Goal: Task Accomplishment & Management: Use online tool/utility

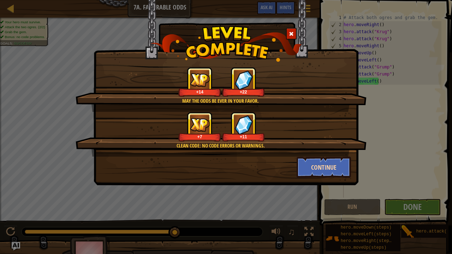
scroll to position [3, 0]
click at [340, 172] on button "Continue" at bounding box center [324, 167] width 55 height 21
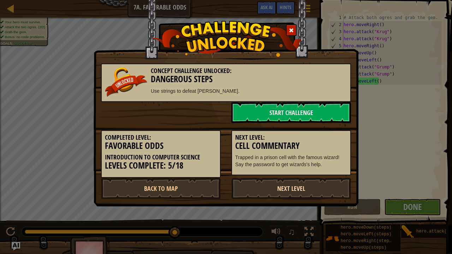
click at [332, 186] on link "Next Level" at bounding box center [291, 188] width 120 height 21
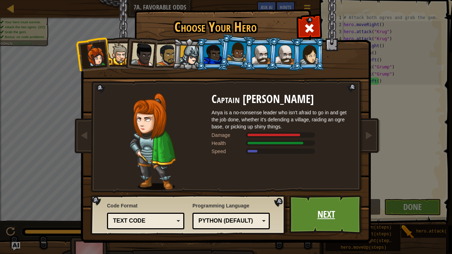
click at [329, 217] on link "Next" at bounding box center [326, 214] width 74 height 39
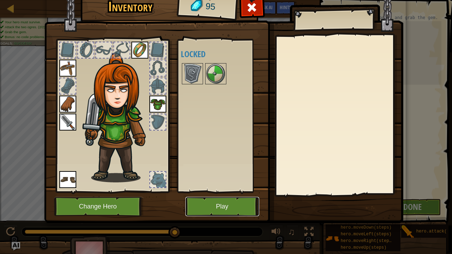
click at [229, 205] on button "Play" at bounding box center [222, 206] width 74 height 19
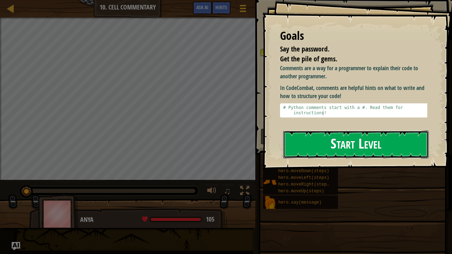
drag, startPoint x: 309, startPoint y: 141, endPoint x: 294, endPoint y: 144, distance: 15.4
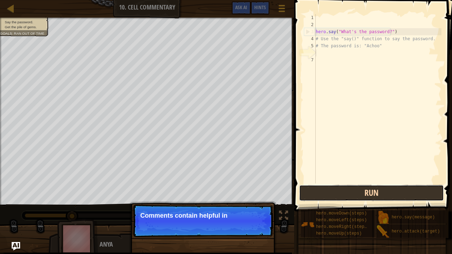
click at [371, 191] on button "Run" at bounding box center [371, 193] width 145 height 16
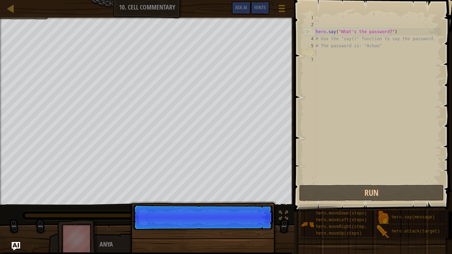
click at [250, 224] on p "Continue" at bounding box center [203, 217] width 140 height 25
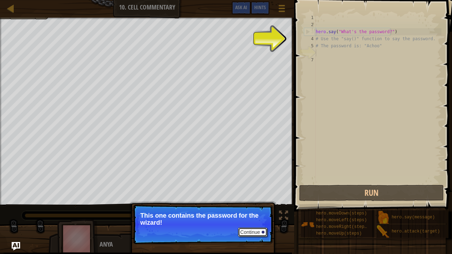
click at [251, 232] on button "Continue" at bounding box center [252, 232] width 29 height 9
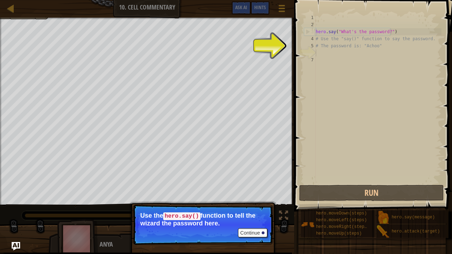
click at [254, 239] on p "Continue Use the hero.say() function to tell the wizard the password here." at bounding box center [203, 225] width 140 height 40
click at [252, 231] on button "Continue" at bounding box center [252, 232] width 29 height 9
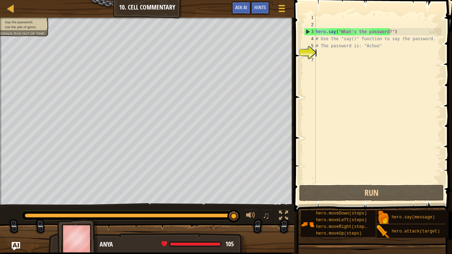
click at [321, 53] on div "hero . say ( "What's the password?" ) # Use the "say()" function to say the pas…" at bounding box center [377, 106] width 127 height 184
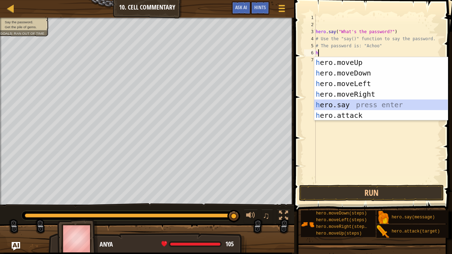
click at [328, 107] on div "h ero.moveUp press enter h ero.moveDown press enter h ero.moveLeft press enter …" at bounding box center [381, 99] width 134 height 85
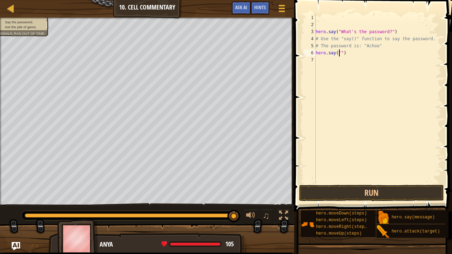
scroll to position [3, 2]
type textarea "hero.say("Achoo")"
click at [319, 63] on div "hero . say ( "What's the password?" ) # Use the "say()" function to say the pas…" at bounding box center [377, 106] width 127 height 184
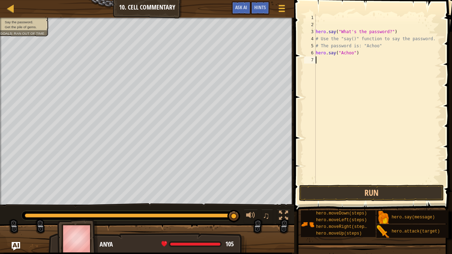
type textarea "h"
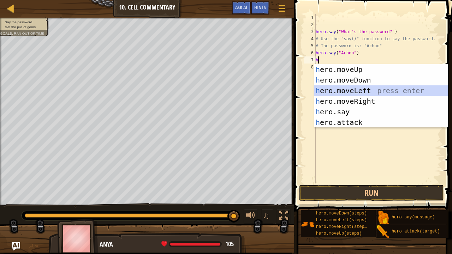
click at [333, 93] on div "h ero.moveUp press enter h ero.moveDown press enter h ero.moveLeft press enter …" at bounding box center [381, 106] width 134 height 85
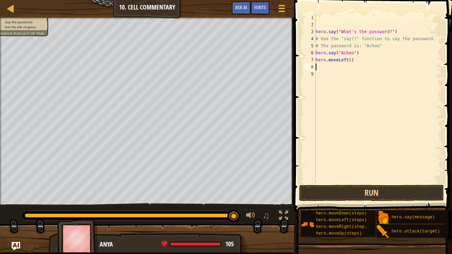
type textarea "h"
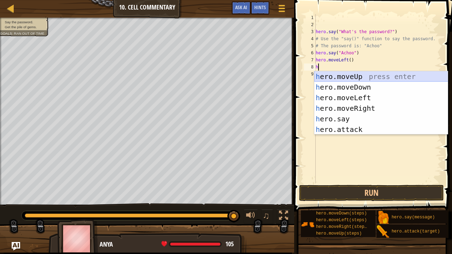
click at [352, 72] on div "h ero.moveUp press enter h ero.moveDown press enter h ero.moveLeft press enter …" at bounding box center [381, 113] width 134 height 85
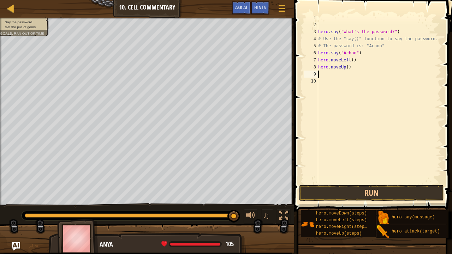
type textarea "h"
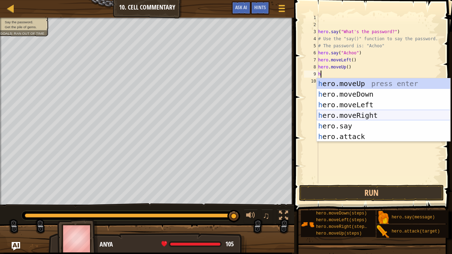
click at [347, 115] on div "h ero.moveUp press enter h ero.moveDown press enter h ero.moveLeft press enter …" at bounding box center [384, 120] width 134 height 85
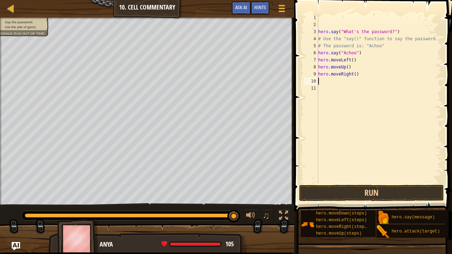
click at [325, 89] on div "hero . say ( "What's the password?" ) # Use the "say()" function to say the pas…" at bounding box center [379, 106] width 125 height 184
click at [329, 81] on div "hero . say ( "What's the password?" ) # Use the "say()" function to say the pas…" at bounding box center [379, 106] width 125 height 184
click at [350, 191] on button "Run" at bounding box center [371, 193] width 145 height 16
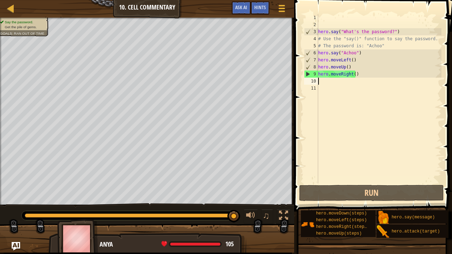
type textarea "h"
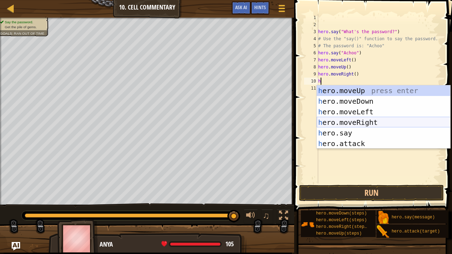
click at [339, 118] on div "h ero.moveUp press enter h ero.moveDown press enter h ero.moveLeft press enter …" at bounding box center [384, 127] width 134 height 85
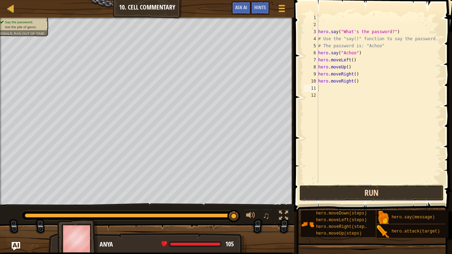
drag, startPoint x: 335, startPoint y: 196, endPoint x: 337, endPoint y: 199, distance: 4.1
click at [337, 199] on button "Run" at bounding box center [371, 193] width 145 height 16
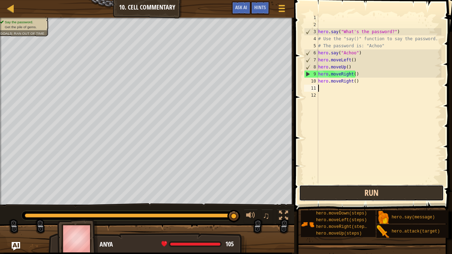
click at [380, 192] on button "Run" at bounding box center [371, 193] width 145 height 16
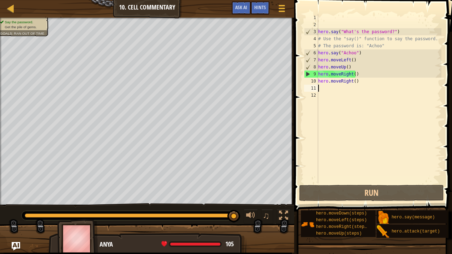
click at [361, 82] on div "hero . say ( "What's the password?" ) # Use the "say()" function to say the pas…" at bounding box center [379, 106] width 125 height 184
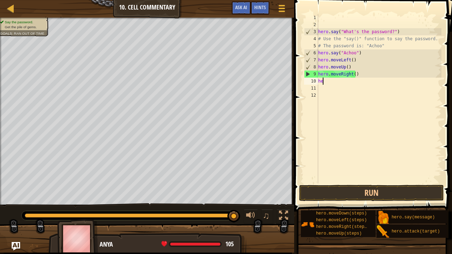
type textarea "h"
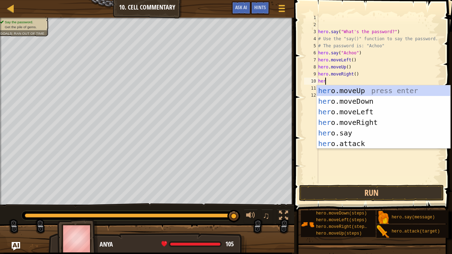
type textarea "hero"
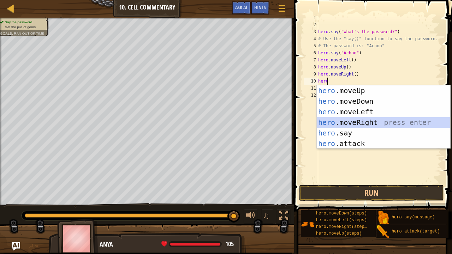
click at [356, 121] on div "hero .moveUp press enter hero .moveDown press enter hero .moveLeft press enter …" at bounding box center [384, 127] width 134 height 85
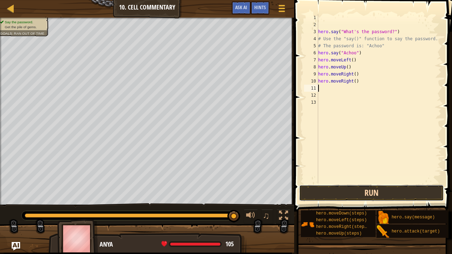
click at [342, 185] on button "Run" at bounding box center [371, 193] width 145 height 16
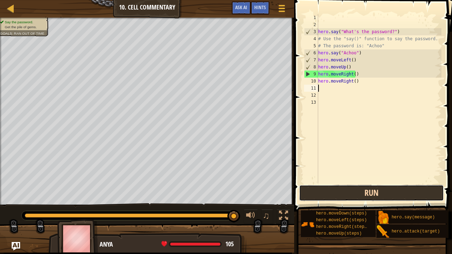
click at [374, 193] on button "Run" at bounding box center [371, 193] width 145 height 16
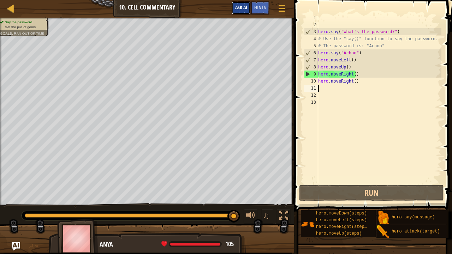
click at [236, 13] on button "Ask AI" at bounding box center [241, 7] width 19 height 13
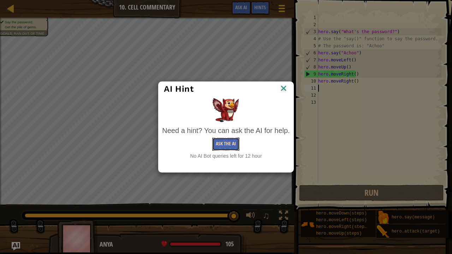
click at [232, 141] on button "Ask the AI" at bounding box center [225, 144] width 27 height 13
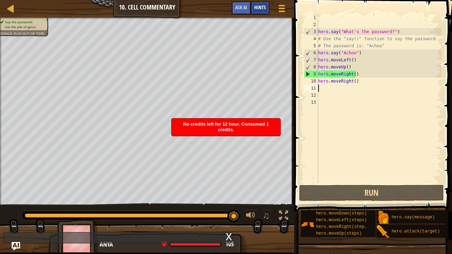
click at [259, 6] on span "Hints" at bounding box center [260, 7] width 12 height 7
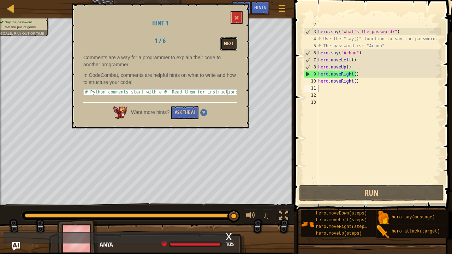
click at [225, 46] on button "Next" at bounding box center [228, 43] width 17 height 13
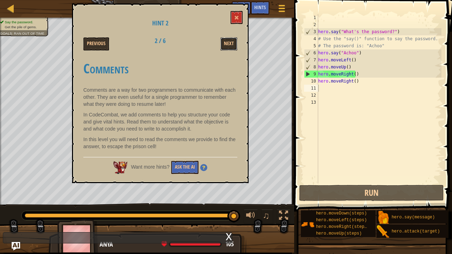
click at [225, 46] on button "Next" at bounding box center [228, 43] width 17 height 13
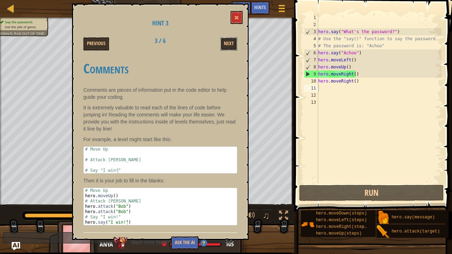
click at [225, 46] on button "Next" at bounding box center [228, 43] width 17 height 13
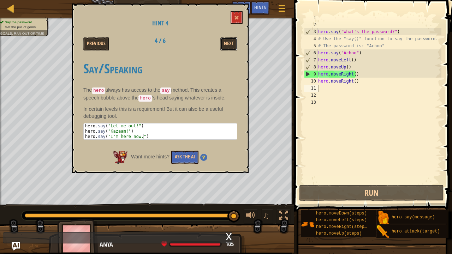
click at [225, 46] on button "Next" at bounding box center [228, 43] width 17 height 13
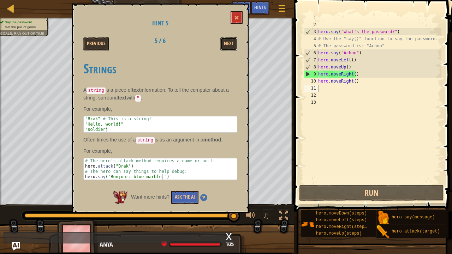
click at [225, 46] on button "Next" at bounding box center [228, 43] width 17 height 13
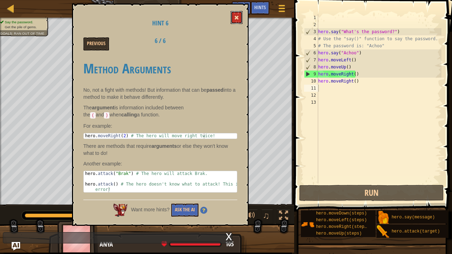
click at [234, 15] on button at bounding box center [237, 17] width 12 height 13
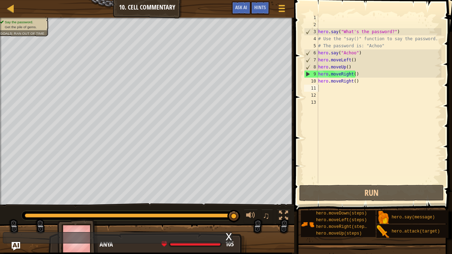
click at [310, 73] on div "9" at bounding box center [311, 74] width 14 height 7
click at [309, 76] on div "9" at bounding box center [311, 74] width 14 height 7
click at [308, 75] on div "9" at bounding box center [311, 74] width 14 height 7
click at [356, 84] on div "hero . say ( "What's the password?" ) # Use the "say()" function to say the pas…" at bounding box center [379, 106] width 125 height 184
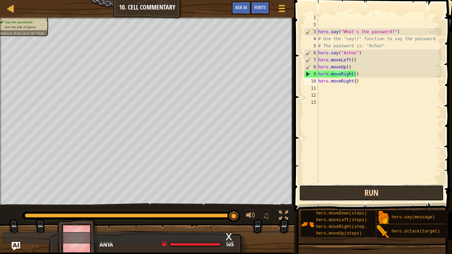
click at [356, 190] on button "Run" at bounding box center [371, 193] width 145 height 16
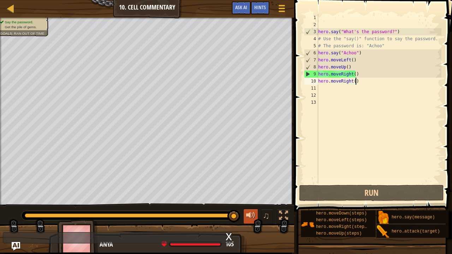
drag, startPoint x: 236, startPoint y: 218, endPoint x: 252, endPoint y: 218, distance: 15.5
click at [280, 213] on div at bounding box center [283, 215] width 9 height 9
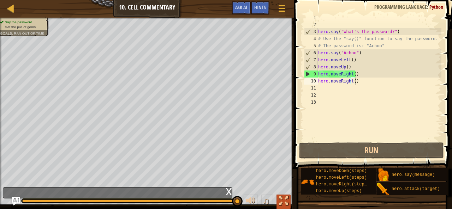
click at [286, 200] on div at bounding box center [283, 201] width 9 height 9
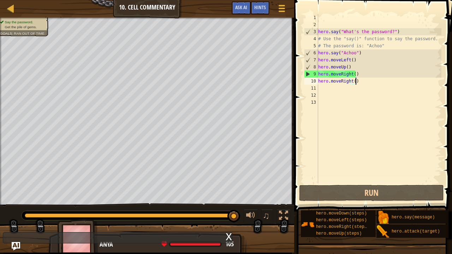
click at [231, 236] on div "x" at bounding box center [229, 236] width 6 height 7
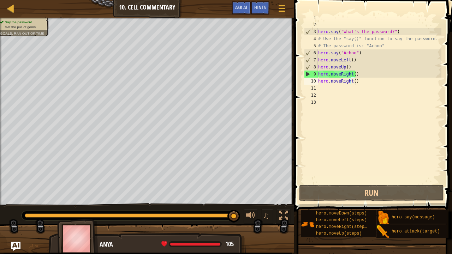
click at [18, 245] on img "Ask AI" at bounding box center [15, 246] width 9 height 9
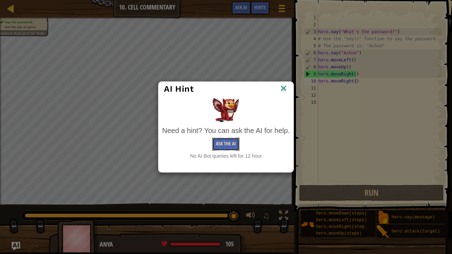
click at [220, 140] on button "Ask the AI" at bounding box center [225, 144] width 27 height 13
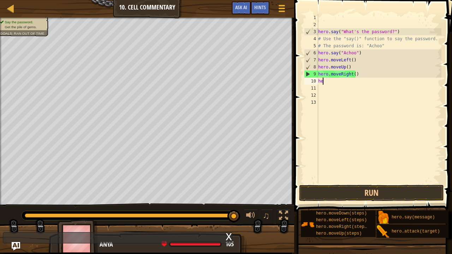
type textarea "h"
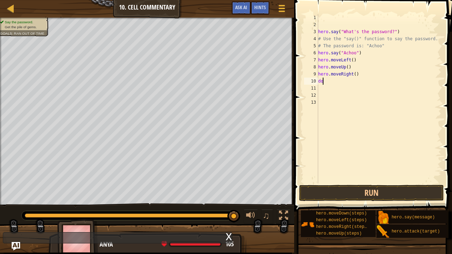
type textarea "d"
click at [280, 8] on span at bounding box center [282, 8] width 7 height 1
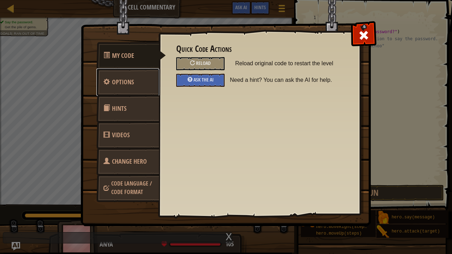
click at [127, 87] on link "Options" at bounding box center [127, 82] width 63 height 28
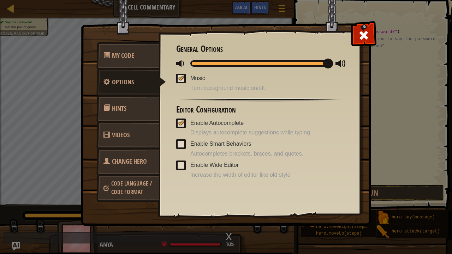
click at [141, 113] on link "Hints" at bounding box center [127, 109] width 63 height 28
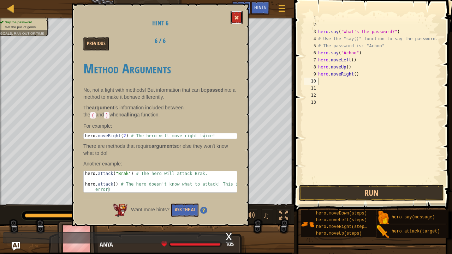
click at [238, 18] on span at bounding box center [236, 17] width 5 height 5
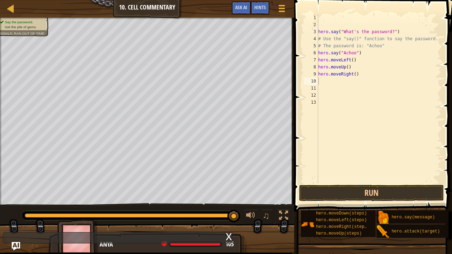
click at [228, 237] on div "x" at bounding box center [229, 236] width 6 height 7
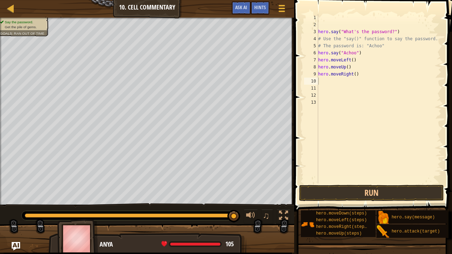
click at [77, 242] on img at bounding box center [77, 238] width 41 height 39
click at [278, 4] on div at bounding box center [282, 8] width 10 height 10
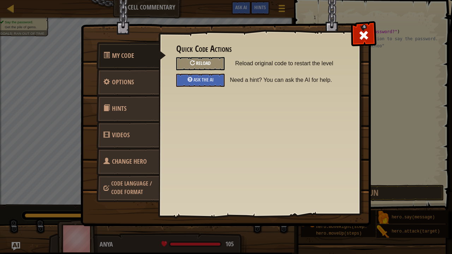
click at [215, 63] on div "Reload" at bounding box center [200, 63] width 48 height 13
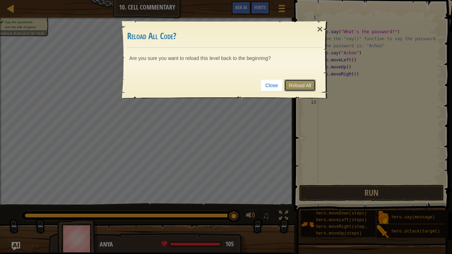
click at [292, 83] on link "Reload All" at bounding box center [299, 85] width 31 height 12
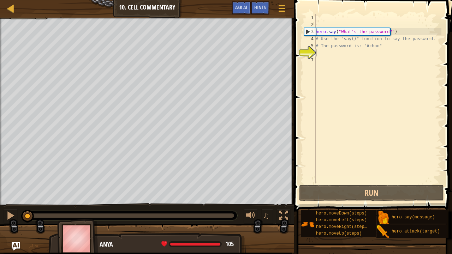
click at [321, 56] on div "hero . say ( "What's the password?" ) # Use the "say()" function to say the pas…" at bounding box center [377, 106] width 127 height 184
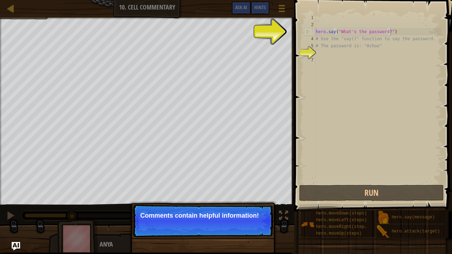
click at [397, 32] on div "hero . say ( "What's the password?" ) # Use the "say()" function to say the pas…" at bounding box center [377, 106] width 127 height 184
type textarea "hero.say("What's the password?")"
click at [242, 226] on button "Continue" at bounding box center [252, 225] width 29 height 9
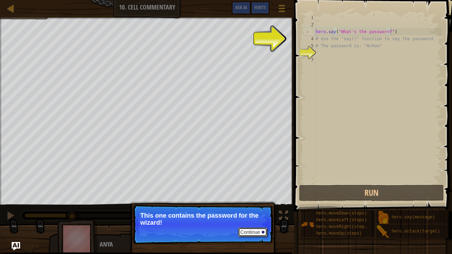
click at [253, 232] on button "Continue" at bounding box center [252, 232] width 29 height 9
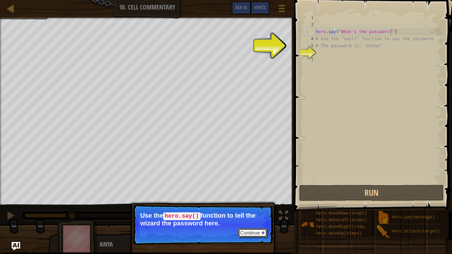
click at [253, 232] on button "Continue" at bounding box center [252, 232] width 29 height 9
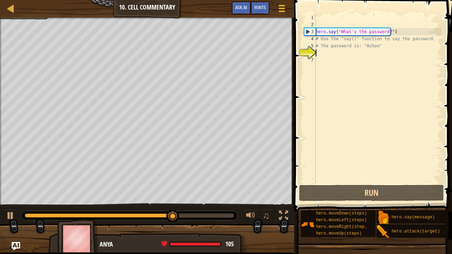
click at [316, 52] on div "hero . say ( "What's the password?" ) # Use the "say()" function to say the pas…" at bounding box center [377, 106] width 127 height 184
type textarea "h"
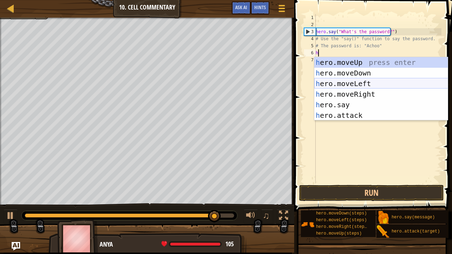
click at [332, 83] on div "h ero.moveUp press enter h ero.moveDown press enter h ero.moveLeft press enter …" at bounding box center [381, 99] width 134 height 85
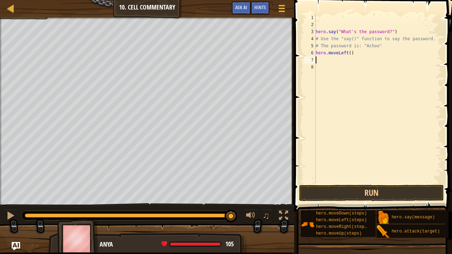
type textarea "h"
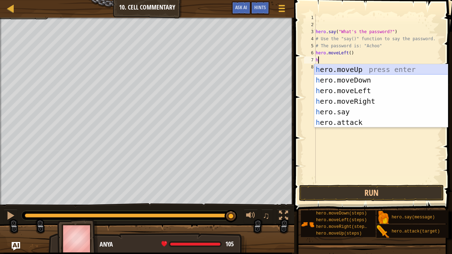
click at [330, 70] on div "h ero.moveUp press enter h ero.moveDown press enter h ero.moveLeft press enter …" at bounding box center [381, 106] width 134 height 85
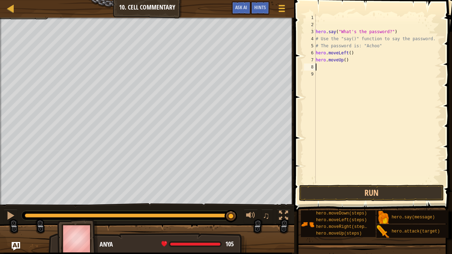
type textarea "h"
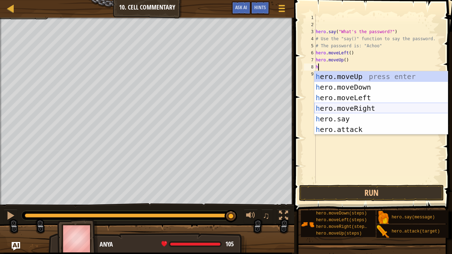
click at [343, 111] on div "h ero.moveUp press enter h ero.moveDown press enter h ero.moveLeft press enter …" at bounding box center [381, 113] width 134 height 85
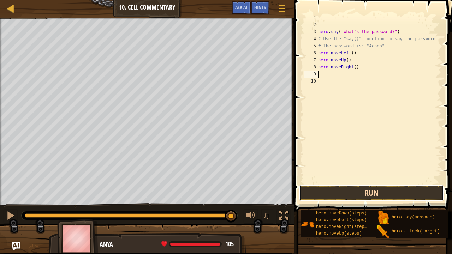
click at [356, 190] on button "Run" at bounding box center [371, 193] width 145 height 16
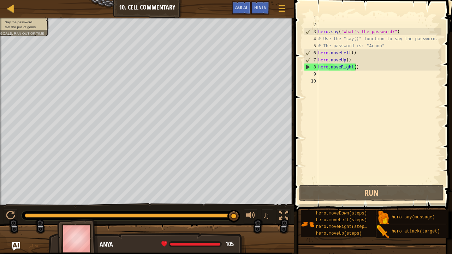
click at [357, 64] on div "hero . say ( "What's the password?" ) # Use the "say()" function to say the pas…" at bounding box center [379, 106] width 125 height 184
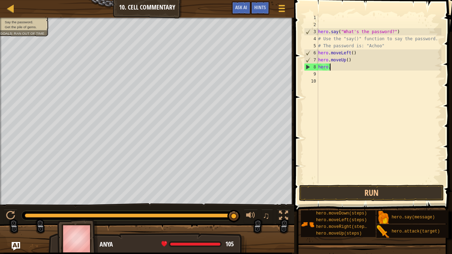
type textarea "h"
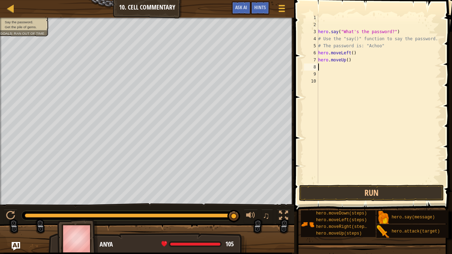
click at [357, 64] on div "hero . say ( "What's the password?" ) # Use the "say()" function to say the pas…" at bounding box center [379, 106] width 125 height 184
click at [351, 60] on div "hero . say ( "What's the password?" ) # Use the "say()" function to say the pas…" at bounding box center [379, 106] width 125 height 184
type textarea "hero.moveUp()"
click at [78, 236] on img at bounding box center [77, 238] width 41 height 39
click at [88, 240] on img at bounding box center [77, 238] width 41 height 39
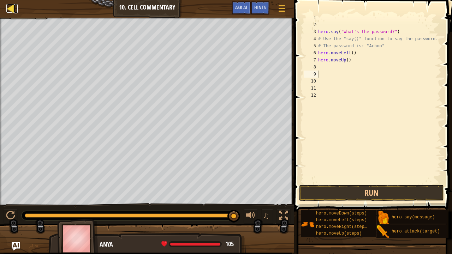
click at [10, 5] on div at bounding box center [10, 8] width 9 height 9
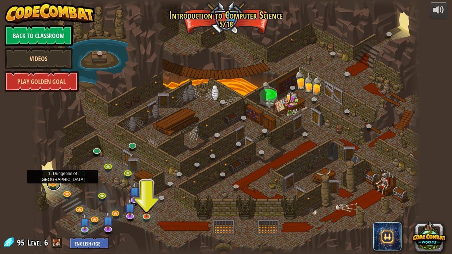
click at [52, 189] on div "25. Kithgard Gates (Locked) Escape the Kithgard dungeons, and don't let the gua…" at bounding box center [225, 127] width 389 height 254
click at [52, 182] on link at bounding box center [54, 184] width 14 height 14
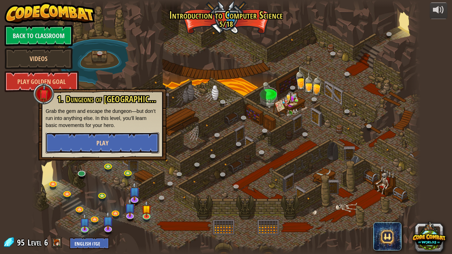
click at [103, 141] on span "Play" at bounding box center [102, 143] width 12 height 9
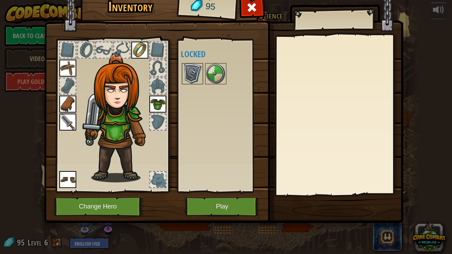
click at [191, 72] on img at bounding box center [193, 74] width 20 height 20
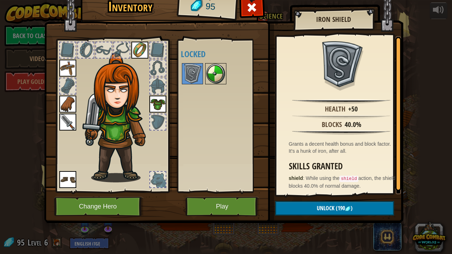
click at [210, 73] on img at bounding box center [216, 74] width 20 height 20
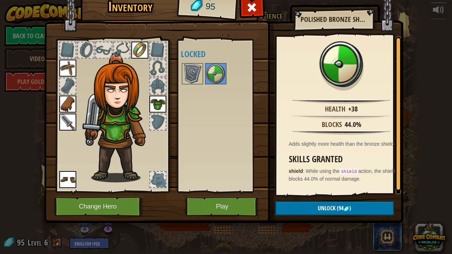
click at [157, 119] on div at bounding box center [158, 122] width 16 height 16
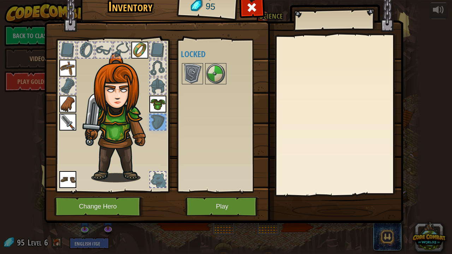
click at [154, 90] on div at bounding box center [158, 86] width 16 height 16
click at [154, 64] on div at bounding box center [158, 68] width 16 height 16
click at [156, 47] on div at bounding box center [158, 50] width 16 height 16
click at [130, 44] on img at bounding box center [115, 109] width 107 height 145
click at [120, 49] on div at bounding box center [122, 50] width 16 height 16
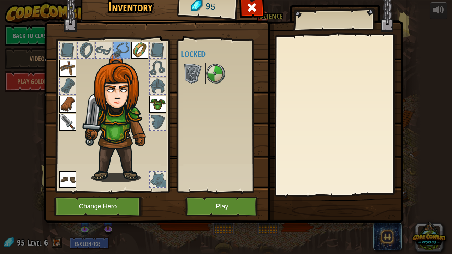
click at [66, 66] on img at bounding box center [67, 68] width 17 height 17
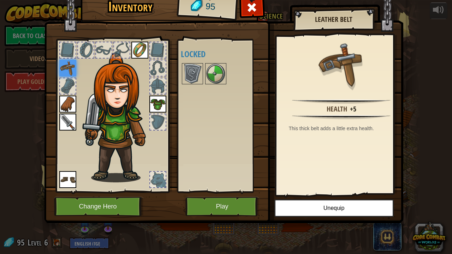
click at [64, 102] on img at bounding box center [67, 104] width 17 height 17
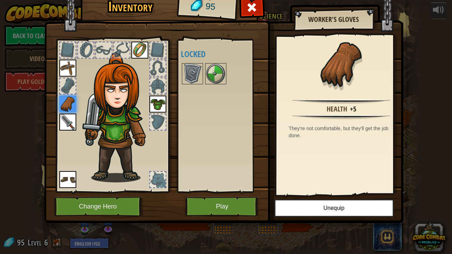
click at [64, 117] on img at bounding box center [67, 122] width 17 height 17
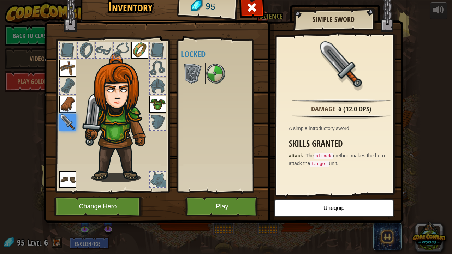
click at [72, 181] on img at bounding box center [67, 179] width 17 height 17
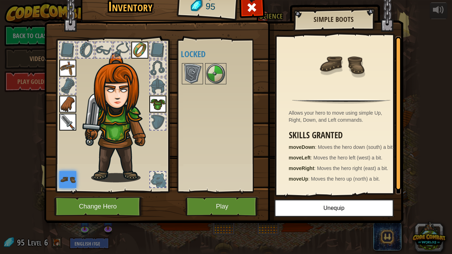
click at [158, 173] on div at bounding box center [158, 180] width 16 height 16
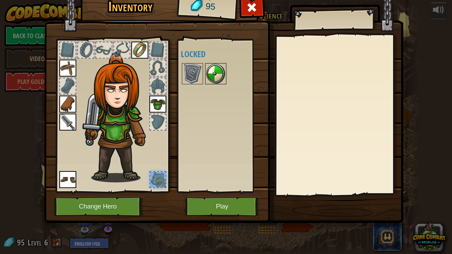
click at [214, 73] on img at bounding box center [216, 74] width 20 height 20
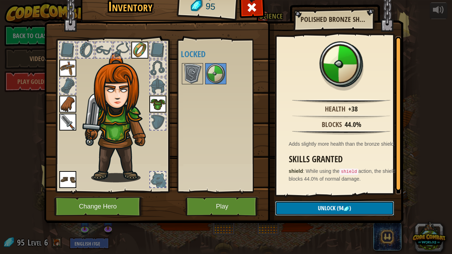
click at [311, 207] on button "Unlock (94 )" at bounding box center [334, 208] width 119 height 14
click at [311, 207] on button "Confirm" at bounding box center [334, 208] width 119 height 14
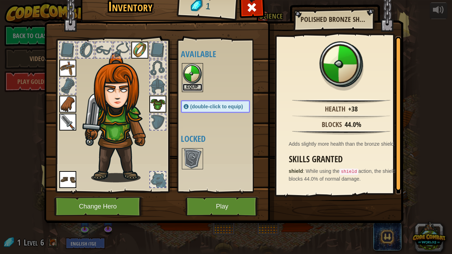
click at [189, 87] on button "Equip" at bounding box center [193, 87] width 20 height 7
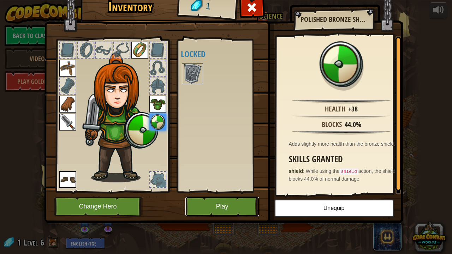
click at [205, 203] on button "Play" at bounding box center [222, 206] width 74 height 19
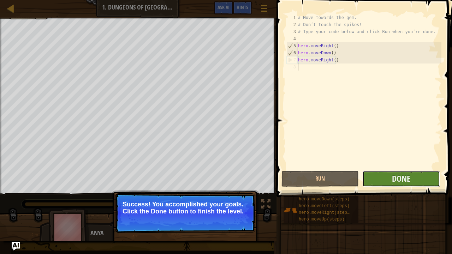
click at [375, 173] on button "Done" at bounding box center [400, 179] width 77 height 16
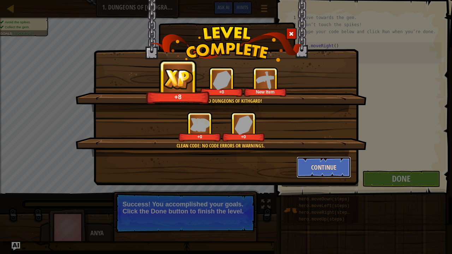
click at [330, 165] on button "Continue" at bounding box center [324, 167] width 55 height 21
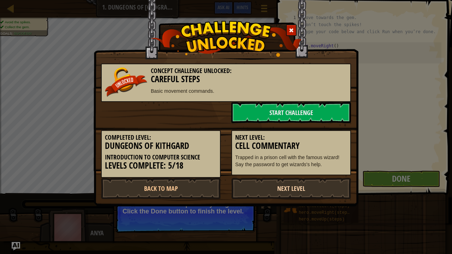
click at [308, 180] on link "Next Level" at bounding box center [291, 188] width 120 height 21
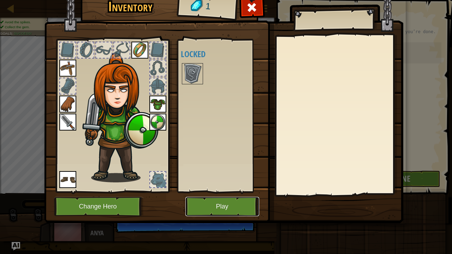
click at [226, 210] on button "Play" at bounding box center [222, 206] width 74 height 19
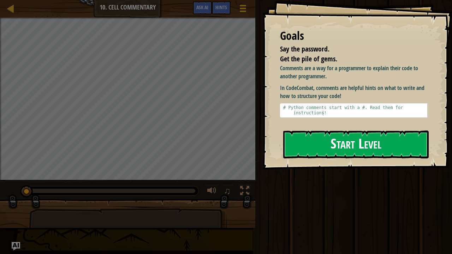
click at [355, 145] on button "Start Level" at bounding box center [355, 145] width 145 height 28
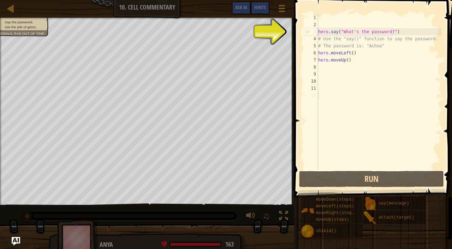
click at [356, 56] on div "hero . say ( "What's the password?" ) # Use the "say()" function to say the pas…" at bounding box center [379, 98] width 125 height 169
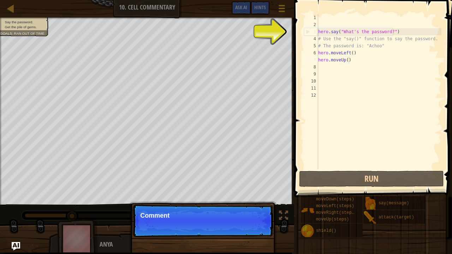
click at [367, 62] on div "hero . say ( "What's the password?" ) # Use the "say()" function to say the pas…" at bounding box center [379, 98] width 125 height 169
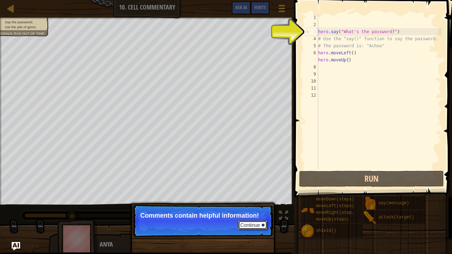
click at [263, 226] on div at bounding box center [263, 225] width 3 height 3
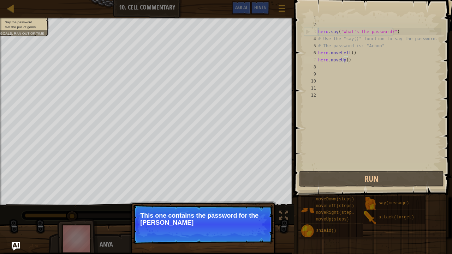
drag, startPoint x: 263, startPoint y: 226, endPoint x: 255, endPoint y: 225, distance: 7.4
click at [255, 225] on p "This one contains the password for the wizard!" at bounding box center [202, 219] width 125 height 14
click at [254, 229] on button "Continue" at bounding box center [252, 232] width 29 height 9
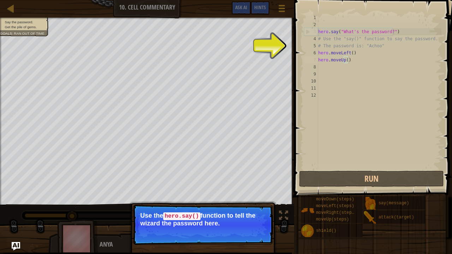
click at [0, 0] on button "Continue" at bounding box center [0, 0] width 0 height 0
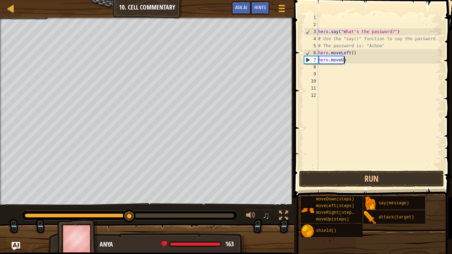
scroll to position [3, 0]
type textarea "h"
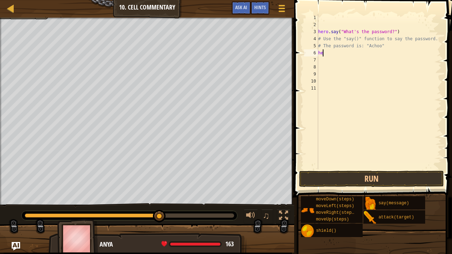
type textarea "h"
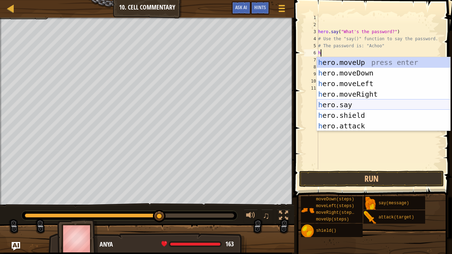
click at [347, 107] on div "h ero.moveUp press enter h ero.moveDown press enter h ero.moveLeft press enter …" at bounding box center [384, 104] width 134 height 95
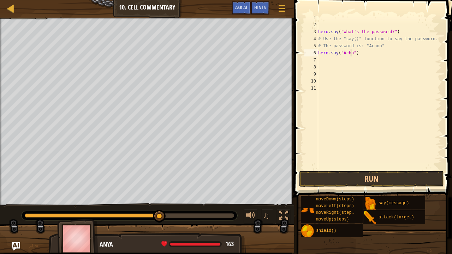
type textarea "hero.say("Achoo")"
click at [322, 59] on div "hero . say ( "What's the password?" ) # Use the "say()" function to say the pas…" at bounding box center [379, 98] width 125 height 169
click at [376, 179] on button "Run" at bounding box center [371, 179] width 145 height 16
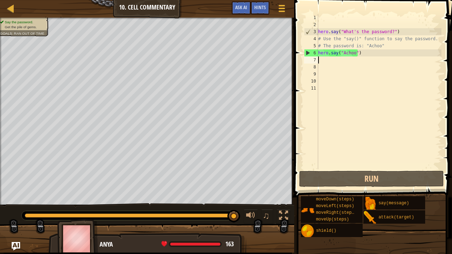
type textarea "h"
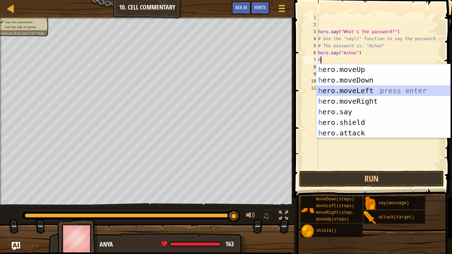
click at [353, 88] on div "h ero.moveUp press enter h ero.moveDown press enter h ero.moveLeft press enter …" at bounding box center [384, 111] width 134 height 95
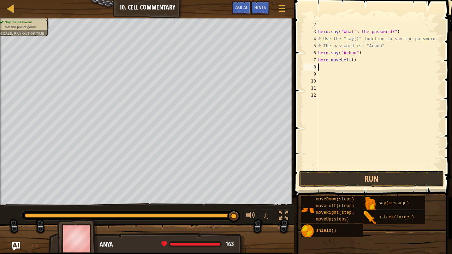
type textarea "h"
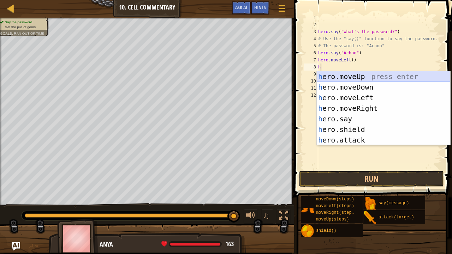
click at [347, 76] on div "h ero.moveUp press enter h ero.moveDown press enter h ero.moveLeft press enter …" at bounding box center [384, 118] width 134 height 95
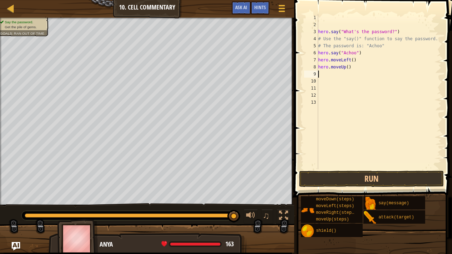
type textarea "h"
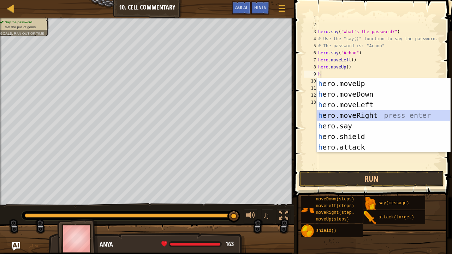
click at [339, 116] on div "h ero.moveUp press enter h ero.moveDown press enter h ero.moveLeft press enter …" at bounding box center [384, 125] width 134 height 95
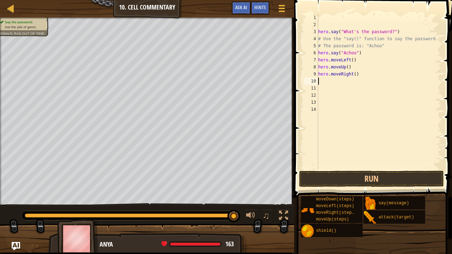
type textarea "h"
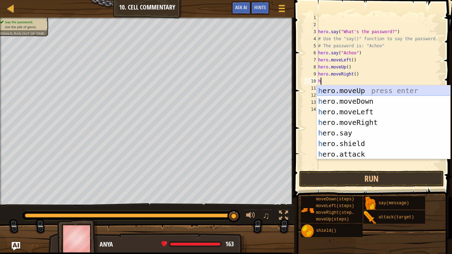
click at [344, 95] on div "h ero.moveUp press enter h ero.moveDown press enter h ero.moveLeft press enter …" at bounding box center [384, 132] width 134 height 95
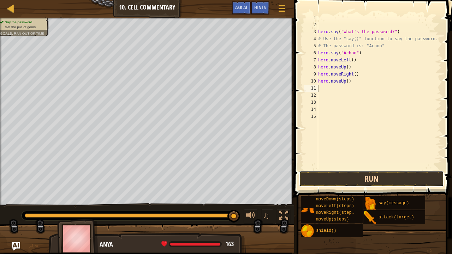
click at [362, 176] on button "Run" at bounding box center [371, 179] width 145 height 16
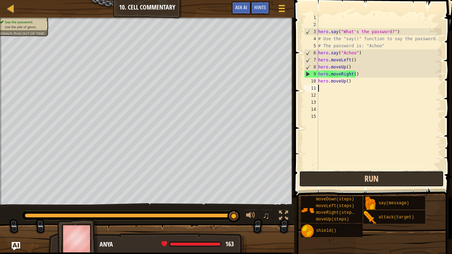
click at [355, 172] on button "Run" at bounding box center [371, 179] width 145 height 16
click at [381, 179] on button "Run" at bounding box center [371, 179] width 145 height 16
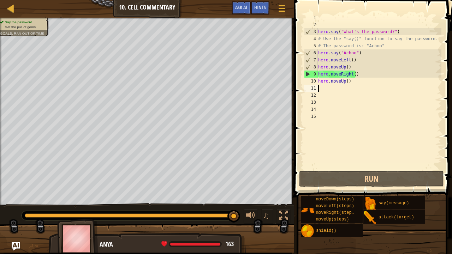
click at [355, 83] on div "hero . say ( "What's the password?" ) # Use the "say()" function to say the pas…" at bounding box center [379, 98] width 125 height 169
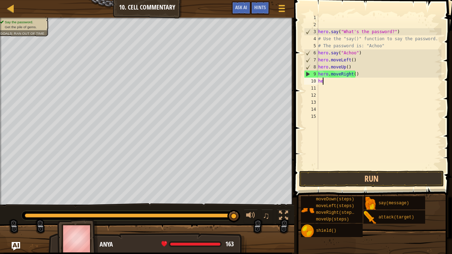
type textarea "h"
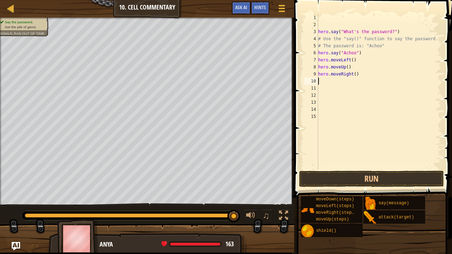
type textarea "h"
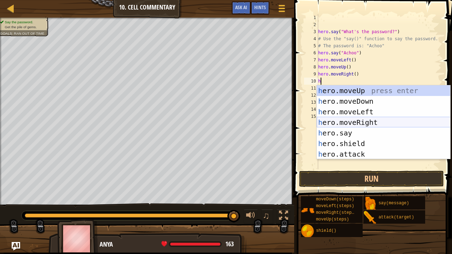
click at [353, 118] on div "h ero.moveUp press enter h ero.moveDown press enter h ero.moveLeft press enter …" at bounding box center [384, 132] width 134 height 95
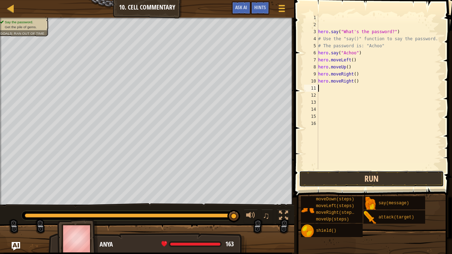
click at [362, 178] on button "Run" at bounding box center [371, 179] width 145 height 16
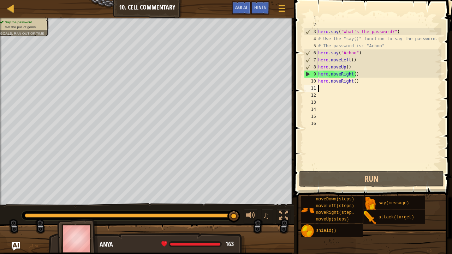
type textarea "h"
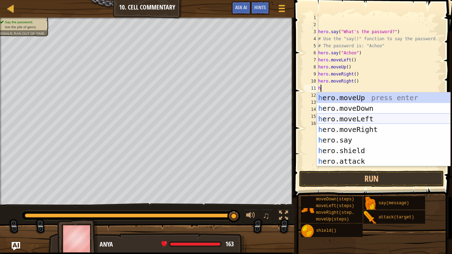
click at [369, 126] on div "h ero.moveUp press enter h ero.moveDown press enter h ero.moveLeft press enter …" at bounding box center [384, 140] width 134 height 95
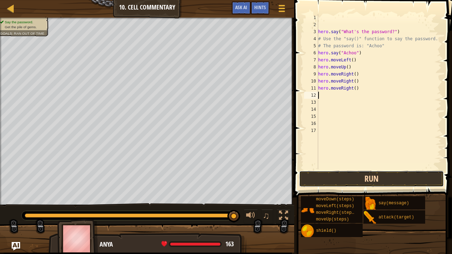
click at [363, 178] on button "Run" at bounding box center [371, 179] width 145 height 16
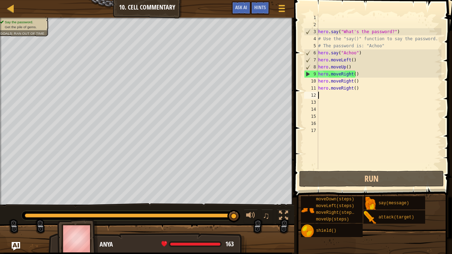
click at [357, 74] on div "hero . say ( "What's the password?" ) # Use the "say()" function to say the pas…" at bounding box center [379, 98] width 125 height 169
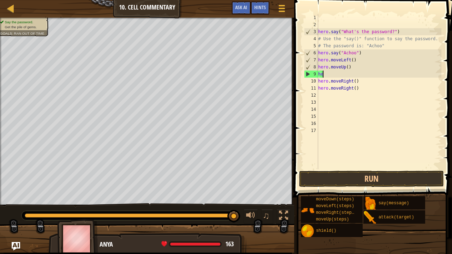
type textarea "h"
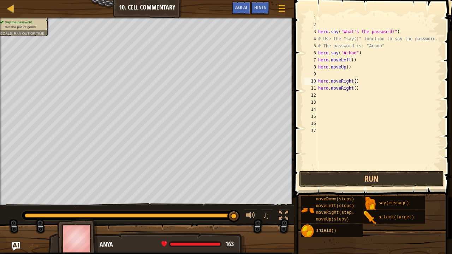
click at [359, 84] on div "hero . say ( "What's the password?" ) # Use the "say()" function to say the pas…" at bounding box center [379, 98] width 125 height 169
type textarea "h"
click at [360, 87] on div "hero . say ( "What's the password?" ) # Use the "say()" function to say the pas…" at bounding box center [379, 98] width 125 height 169
type textarea "h"
click at [344, 68] on div "hero . say ( "What's the password?" ) # Use the "say()" function to say the pas…" at bounding box center [379, 98] width 125 height 169
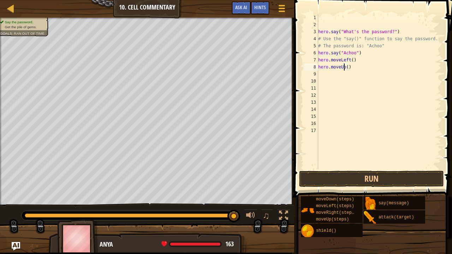
click at [345, 68] on div "hero . say ( "What's the password?" ) # Use the "say()" function to say the pas…" at bounding box center [379, 98] width 125 height 169
click at [346, 67] on div "hero . say ( "What's the password?" ) # Use the "say()" function to say the pas…" at bounding box center [379, 98] width 125 height 169
click at [322, 184] on button "Run" at bounding box center [371, 179] width 145 height 16
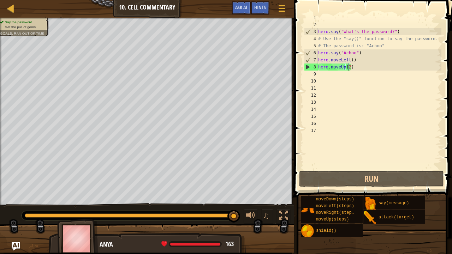
click at [307, 69] on div "8" at bounding box center [311, 67] width 14 height 7
click at [308, 65] on div "8" at bounding box center [311, 67] width 14 height 7
type textarea "hero.moveUp(2)"
click at [349, 168] on div "hero . say ( "What's the password?" ) # Use the "say()" function to say the pas…" at bounding box center [379, 98] width 125 height 169
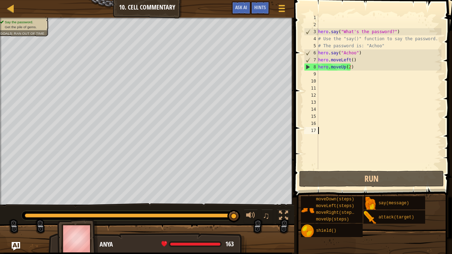
scroll to position [3, 0]
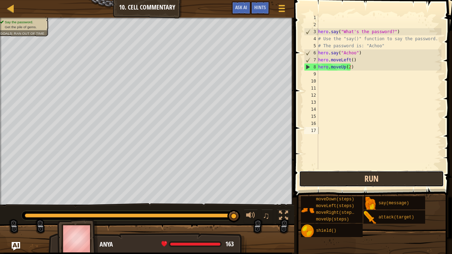
click at [351, 174] on button "Run" at bounding box center [371, 179] width 145 height 16
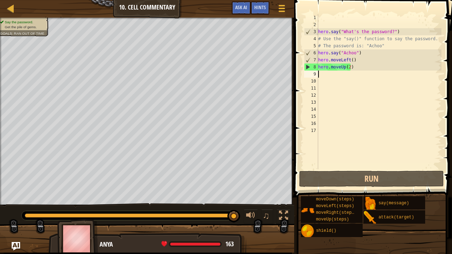
click at [326, 75] on div "hero . say ( "What's the password?" ) # Use the "say()" function to say the pas…" at bounding box center [379, 98] width 125 height 169
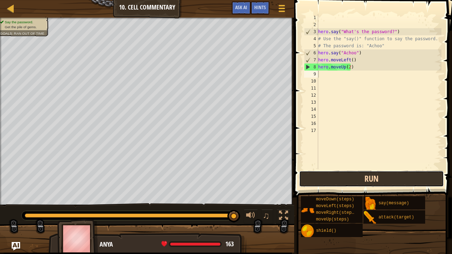
click at [315, 182] on button "Run" at bounding box center [371, 179] width 145 height 16
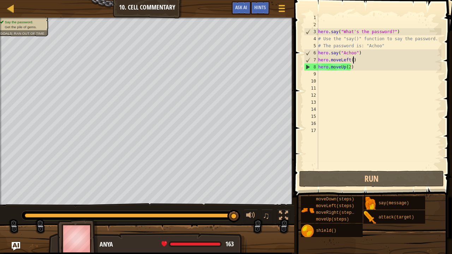
click at [365, 60] on div "hero . say ( "What's the password?" ) # Use the "say()" function to say the pas…" at bounding box center [379, 98] width 125 height 169
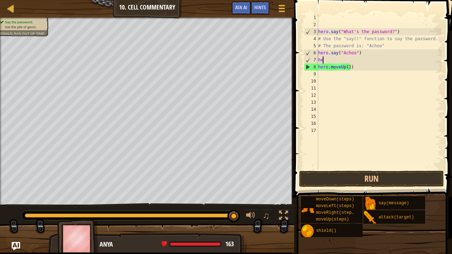
type textarea "h"
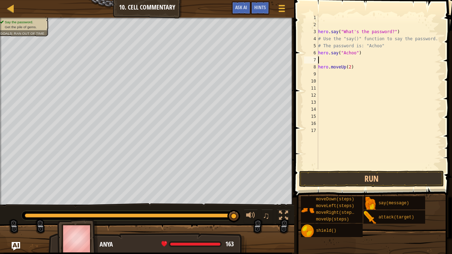
type textarea "h"
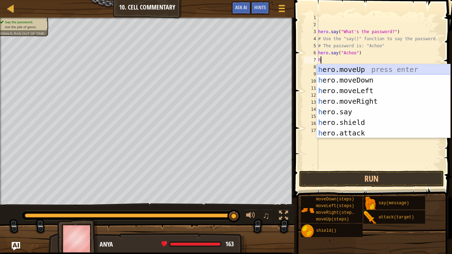
click at [360, 70] on div "h ero.moveUp press enter h ero.moveDown press enter h ero.moveLeft press enter …" at bounding box center [384, 111] width 134 height 95
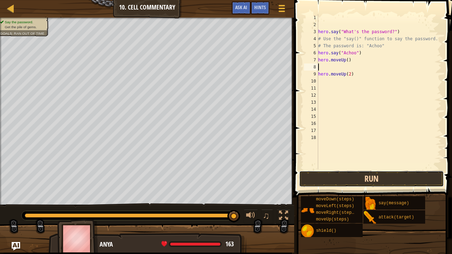
click at [332, 180] on button "Run" at bounding box center [371, 179] width 145 height 16
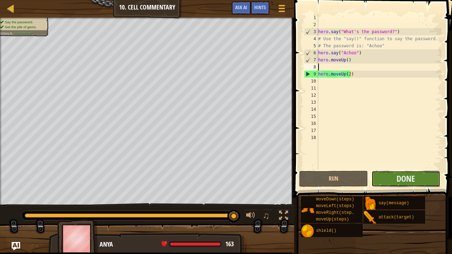
click at [391, 179] on button "Done" at bounding box center [405, 179] width 69 height 16
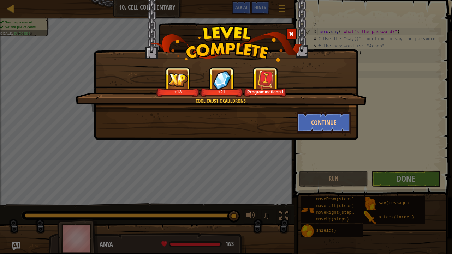
click at [391, 179] on div "Cool Caustic Cauldrons +13 +21 Programmaticon I Continue" at bounding box center [226, 127] width 452 height 254
click at [291, 35] on span at bounding box center [291, 33] width 5 height 5
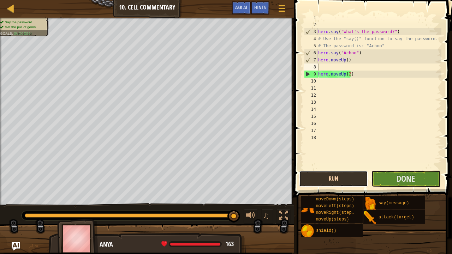
click at [311, 173] on button "Run" at bounding box center [333, 179] width 69 height 16
drag, startPoint x: 377, startPoint y: 181, endPoint x: 388, endPoint y: 183, distance: 11.7
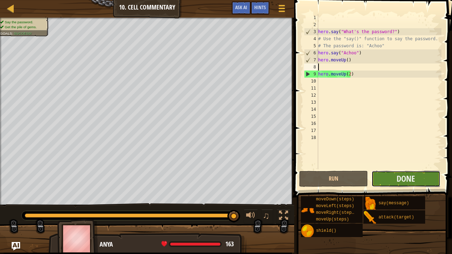
click at [388, 183] on button "Done" at bounding box center [405, 179] width 69 height 16
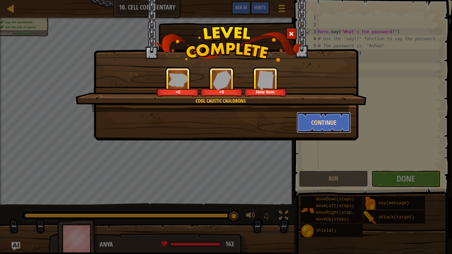
click at [317, 124] on button "Continue" at bounding box center [324, 122] width 55 height 21
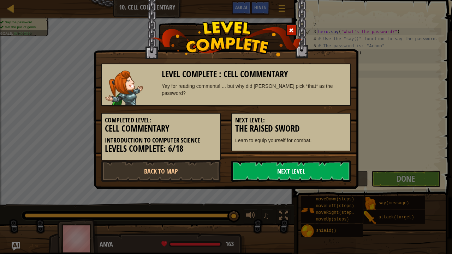
click at [313, 172] on link "Next Level" at bounding box center [291, 171] width 120 height 21
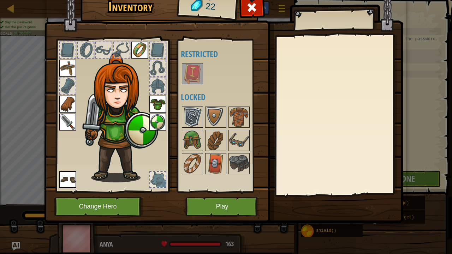
click at [198, 117] on img at bounding box center [193, 117] width 20 height 20
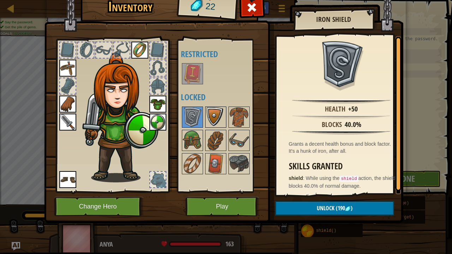
click at [217, 125] on img at bounding box center [216, 117] width 20 height 20
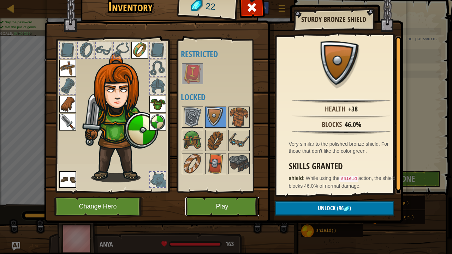
click at [230, 204] on button "Play" at bounding box center [222, 206] width 74 height 19
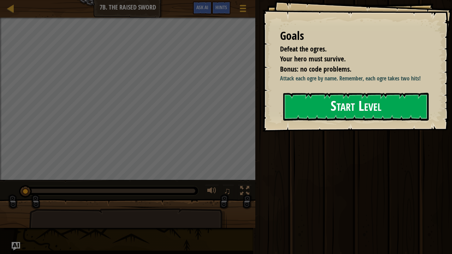
click at [365, 103] on button "Start Level" at bounding box center [355, 107] width 145 height 28
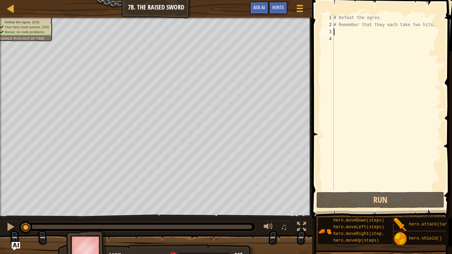
click at [335, 32] on div "# Defeat the ogres. # Remember that they each take two hits." at bounding box center [386, 109] width 109 height 191
type textarea "h"
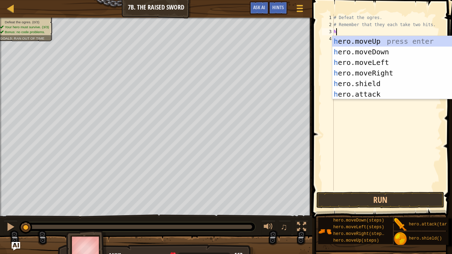
scroll to position [3, 0]
click at [350, 40] on div "h ero.moveUp press enter h ero.moveDown press enter h ero.moveLeft press enter …" at bounding box center [399, 78] width 134 height 85
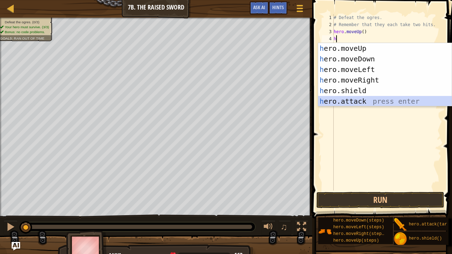
click at [364, 100] on div "h ero.moveUp press enter h ero.moveDown press enter h ero.moveLeft press enter …" at bounding box center [385, 85] width 134 height 85
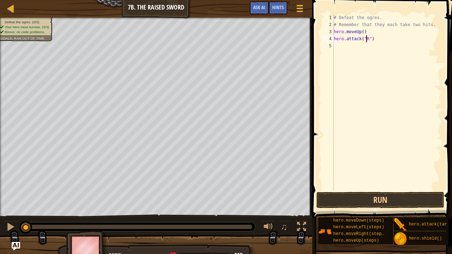
scroll to position [3, 2]
type textarea "hero.attack("Rig")"
click at [338, 45] on div "# Defeat the ogres. # Remember that they each take two hits. hero . moveUp ( ) …" at bounding box center [386, 109] width 109 height 191
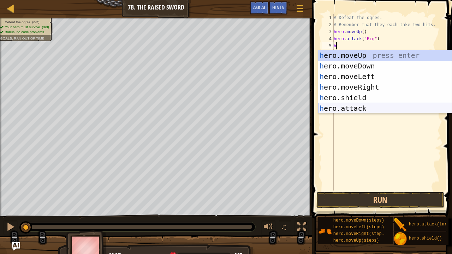
click at [352, 110] on div "h ero.moveUp press enter h ero.moveDown press enter h ero.moveLeft press enter …" at bounding box center [385, 92] width 134 height 85
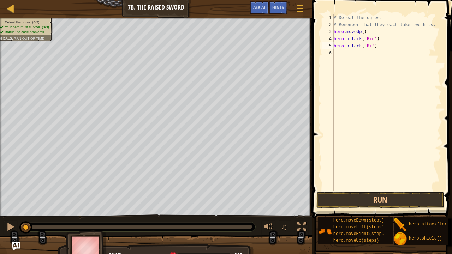
type textarea "hero.attack("Rig")"
click at [335, 51] on div "# Defeat the ogres. # Remember that they each take two hits. hero . moveUp ( ) …" at bounding box center [386, 109] width 109 height 191
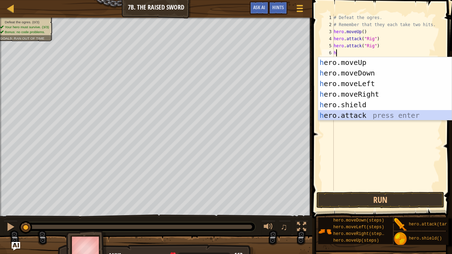
click at [348, 114] on div "h ero.moveUp press enter h ero.moveDown press enter h ero.moveLeft press enter …" at bounding box center [385, 99] width 134 height 85
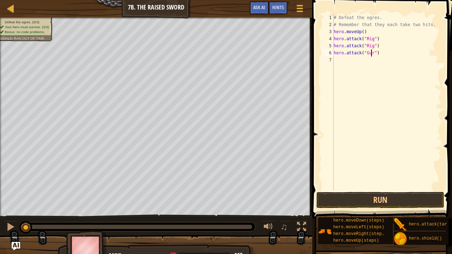
type textarea "hero.attack("Gurt")"
click at [333, 58] on div "7" at bounding box center [328, 59] width 12 height 7
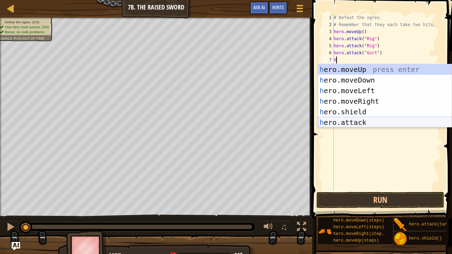
click at [350, 120] on div "h ero.moveUp press enter h ero.moveDown press enter h ero.moveLeft press enter …" at bounding box center [385, 106] width 134 height 85
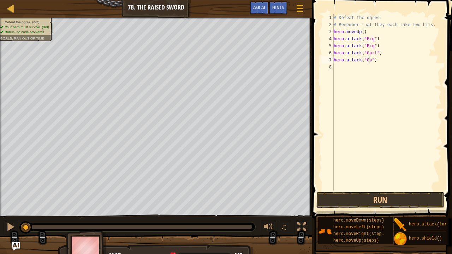
scroll to position [3, 3]
type textarea "hero.attack("Gurt")"
click at [339, 67] on div "# Defeat the ogres. # Remember that they each take two hits. hero . moveUp ( ) …" at bounding box center [386, 109] width 109 height 191
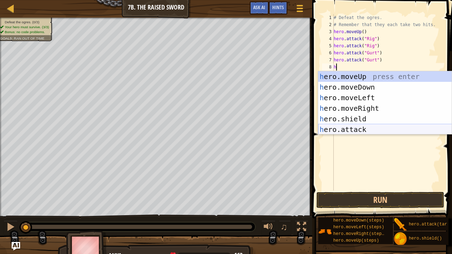
click at [356, 130] on div "h ero.moveUp press enter h ero.moveDown press enter h ero.moveLeft press enter …" at bounding box center [385, 113] width 134 height 85
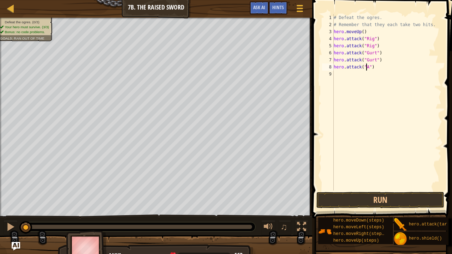
scroll to position [3, 3]
type textarea "hero.attack("Ack")"
click at [339, 73] on div "# Defeat the ogres. # Remember that they each take two hits. hero . moveUp ( ) …" at bounding box center [386, 109] width 109 height 191
type textarea "h"
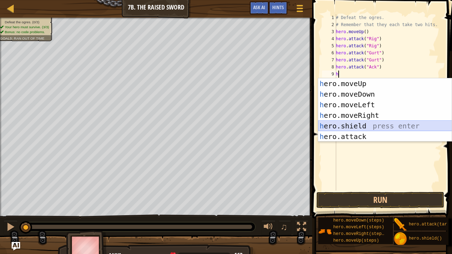
click at [346, 130] on div "h ero.moveUp press enter h ero.moveDown press enter h ero.moveLeft press enter …" at bounding box center [385, 120] width 134 height 85
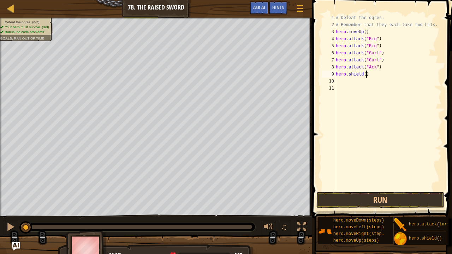
click at [367, 73] on div "# Defeat the ogres. # Remember that they each take two hits. hero . moveUp ( ) …" at bounding box center [387, 109] width 107 height 191
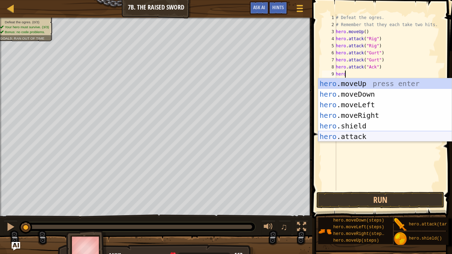
click at [356, 139] on div "hero .moveUp press enter hero .moveDown press enter hero .moveLeft press enter …" at bounding box center [385, 120] width 134 height 85
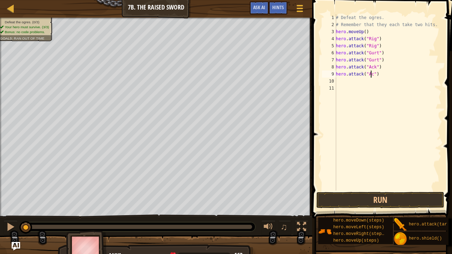
scroll to position [3, 3]
click at [352, 196] on button "Run" at bounding box center [379, 200] width 127 height 16
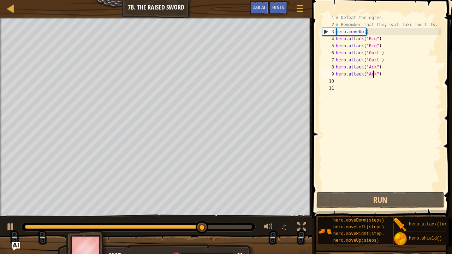
click at [373, 30] on div "# Defeat the ogres. # Remember that they each take two hits. hero . moveUp ( ) …" at bounding box center [387, 109] width 107 height 191
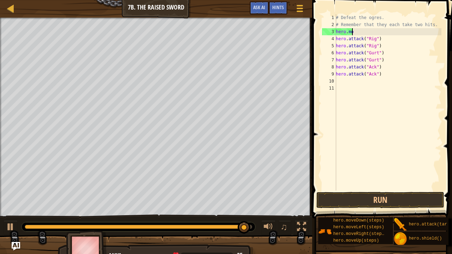
scroll to position [3, 1]
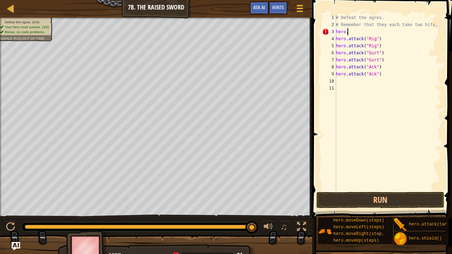
type textarea "hero.r"
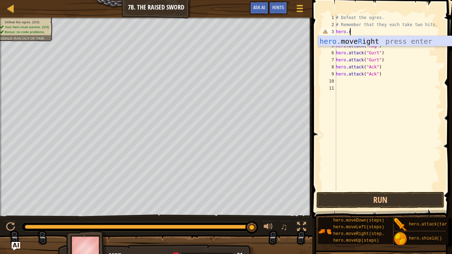
click at [360, 42] on div "hero. move R ight press enter" at bounding box center [385, 52] width 134 height 32
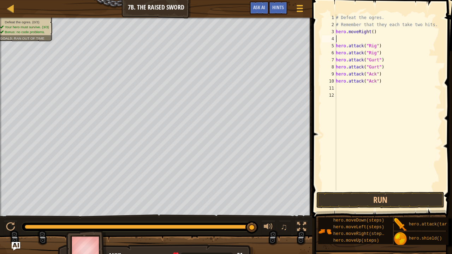
scroll to position [3, 0]
type textarea "hero.moveRight()"
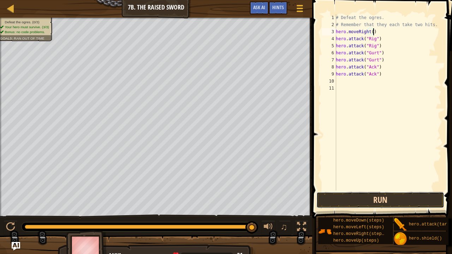
click at [381, 201] on button "Run" at bounding box center [379, 200] width 127 height 16
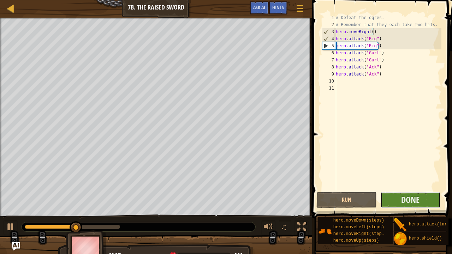
click at [424, 199] on button "Done" at bounding box center [410, 200] width 60 height 16
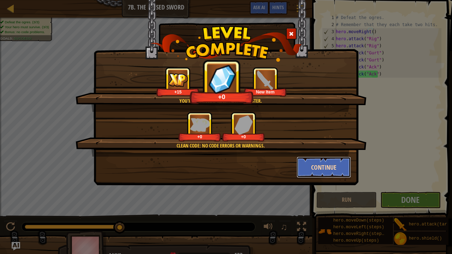
click at [343, 160] on button "Continue" at bounding box center [324, 167] width 55 height 21
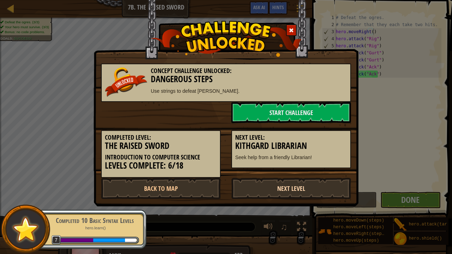
click at [292, 191] on link "Next Level" at bounding box center [291, 188] width 120 height 21
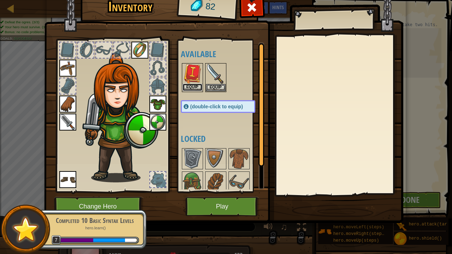
click at [191, 88] on button "Equip" at bounding box center [193, 87] width 20 height 7
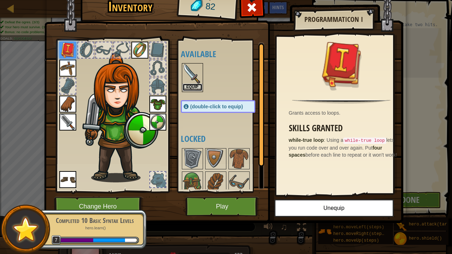
click at [193, 85] on button "Equip" at bounding box center [193, 87] width 20 height 7
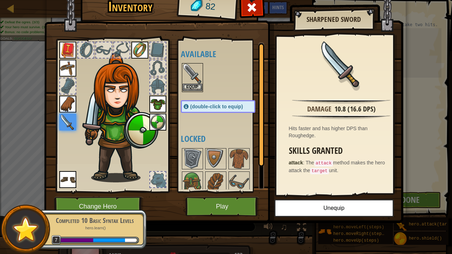
click at [192, 81] on img at bounding box center [193, 74] width 20 height 20
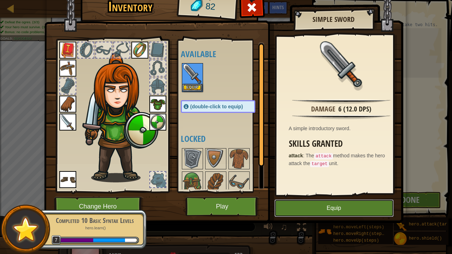
click at [317, 210] on button "Equip" at bounding box center [333, 208] width 119 height 18
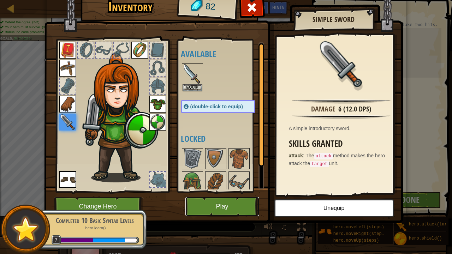
click at [245, 204] on button "Play" at bounding box center [222, 206] width 74 height 19
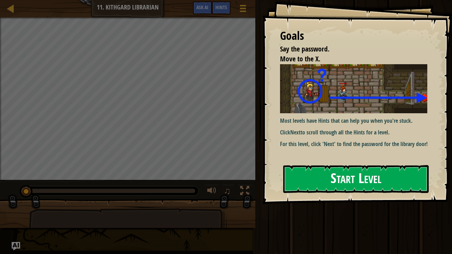
click at [337, 165] on button "Start Level" at bounding box center [355, 179] width 145 height 28
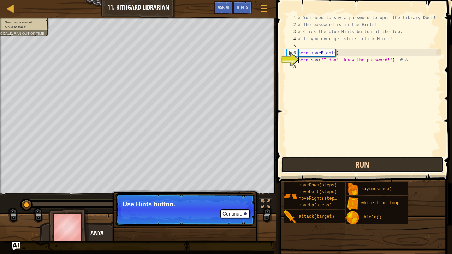
click at [364, 166] on button "Run" at bounding box center [362, 165] width 162 height 16
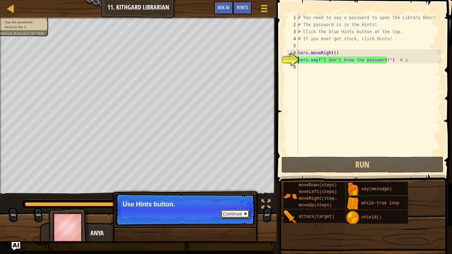
click at [235, 215] on button "Continue" at bounding box center [234, 213] width 29 height 9
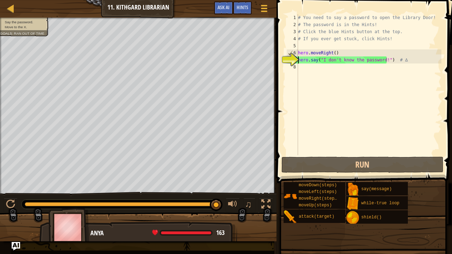
click at [302, 70] on div "# You need to say a password to open the Library Door! # The password is in the…" at bounding box center [369, 91] width 145 height 155
type textarea "h"
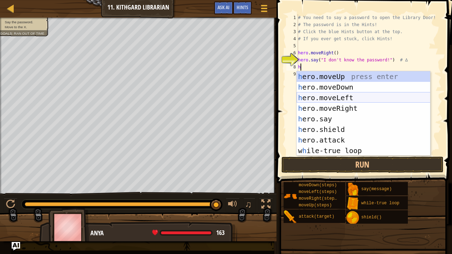
click at [323, 96] on div "h ero.moveUp press enter h ero.moveDown press enter h ero.moveLeft press enter …" at bounding box center [364, 124] width 134 height 106
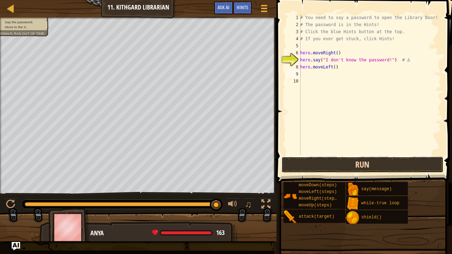
click at [333, 163] on button "Run" at bounding box center [362, 165] width 162 height 16
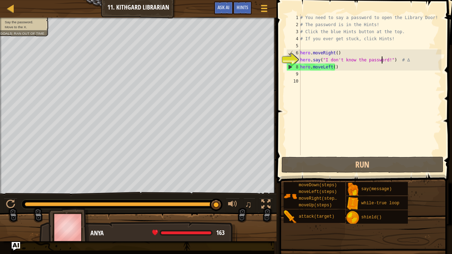
click at [383, 59] on div "# You need to say a password to open the Library Door! # The password is in the…" at bounding box center [370, 91] width 143 height 155
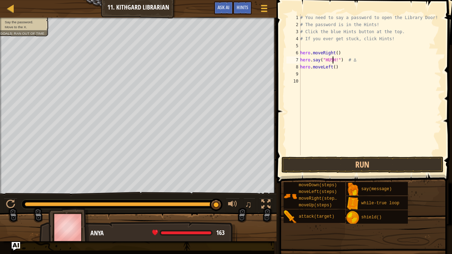
scroll to position [3, 3]
click at [329, 60] on div "# You need to say a password to open the Library Door! # The password is in the…" at bounding box center [370, 91] width 143 height 155
click at [352, 162] on button "Run" at bounding box center [362, 165] width 162 height 16
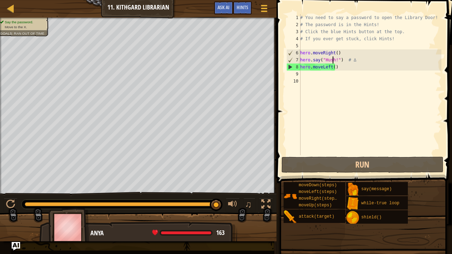
click at [338, 69] on div "# You need to say a password to open the Library Door! # The password is in the…" at bounding box center [370, 91] width 143 height 155
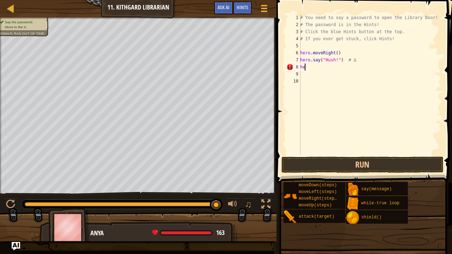
scroll to position [3, 0]
type textarea "h"
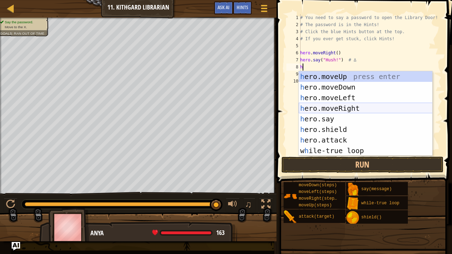
click at [346, 107] on div "h ero.moveUp press enter h ero.moveDown press enter h ero.moveLeft press enter …" at bounding box center [366, 124] width 134 height 106
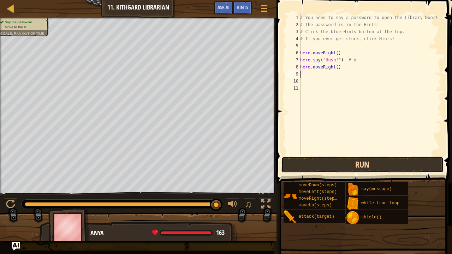
click at [343, 165] on button "Run" at bounding box center [362, 165] width 162 height 16
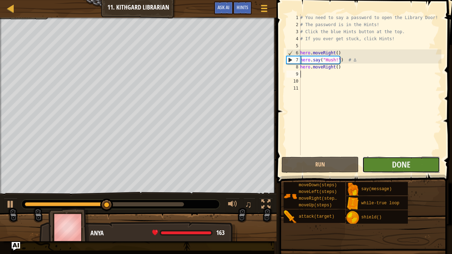
click at [379, 163] on button "Done" at bounding box center [400, 165] width 77 height 16
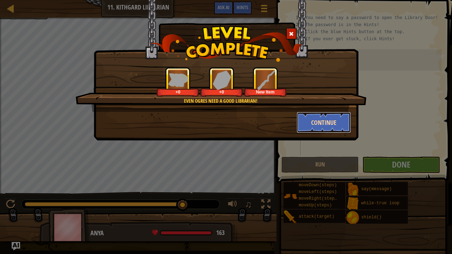
click at [318, 123] on button "Continue" at bounding box center [324, 122] width 55 height 21
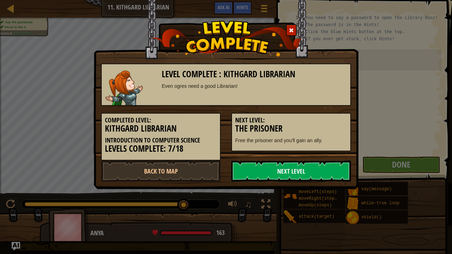
click at [301, 165] on link "Next Level" at bounding box center [291, 171] width 120 height 21
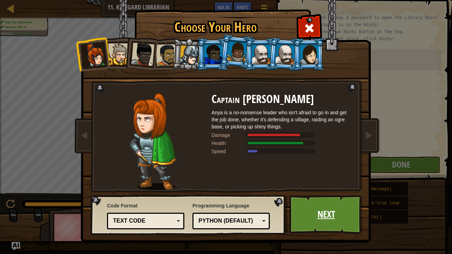
click at [332, 201] on link "Next" at bounding box center [326, 214] width 74 height 39
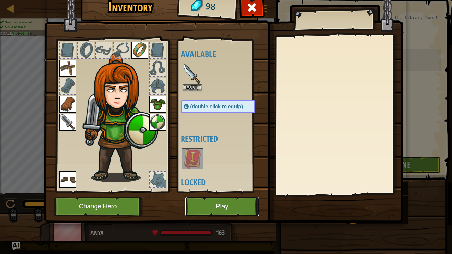
click at [208, 208] on button "Play" at bounding box center [222, 206] width 74 height 19
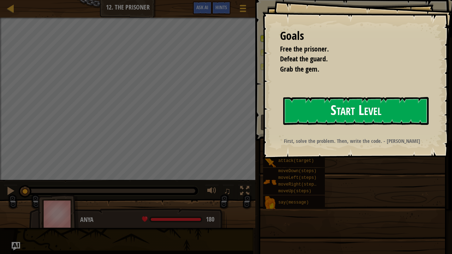
click at [314, 113] on button "Start Level" at bounding box center [355, 111] width 145 height 28
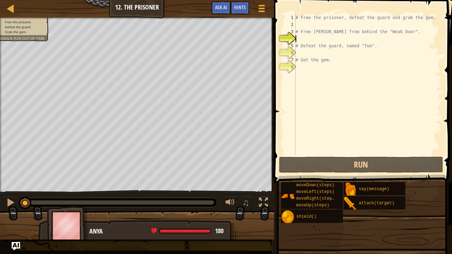
type textarea "h"
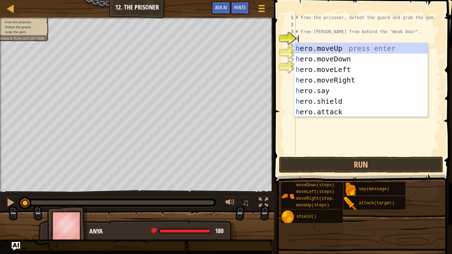
scroll to position [3, 0]
click at [320, 76] on div "h ero.moveUp press enter h ero.moveDown press enter h ero.moveLeft press enter …" at bounding box center [361, 90] width 134 height 95
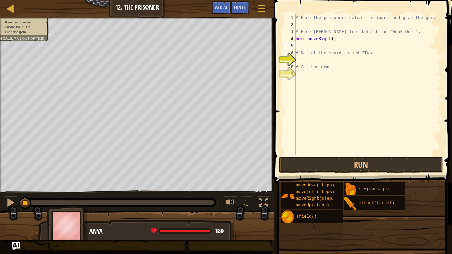
type textarea "h"
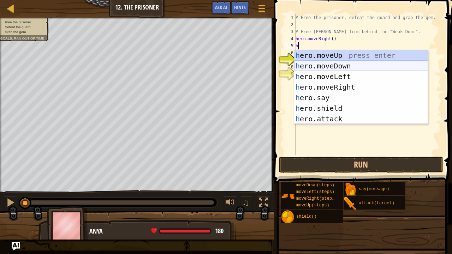
click at [319, 66] on div "h ero.moveUp press enter h ero.moveDown press enter h ero.moveLeft press enter …" at bounding box center [361, 97] width 134 height 95
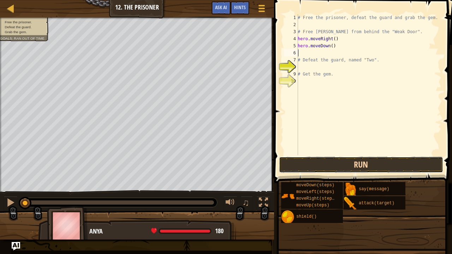
click at [302, 159] on button "Run" at bounding box center [361, 165] width 165 height 16
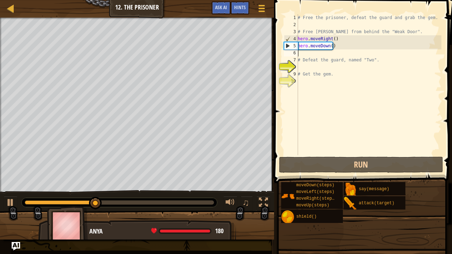
click at [335, 49] on div "# Free the prisoner, defeat the guard and grab the gem. # Free [PERSON_NAME] fr…" at bounding box center [368, 91] width 145 height 155
click at [337, 46] on div "# Free the prisoner, defeat the guard and grab the gem. # Free [PERSON_NAME] fr…" at bounding box center [368, 91] width 145 height 155
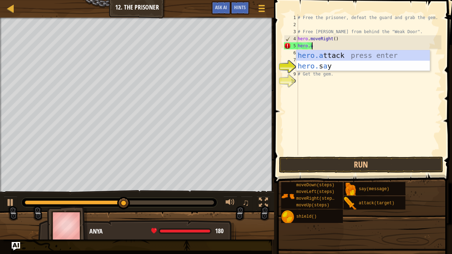
scroll to position [3, 1]
click at [342, 54] on div "hero.a ttack press enter hero. s a y press enter" at bounding box center [363, 71] width 134 height 42
type textarea "hero.attack("Enemy Name")"
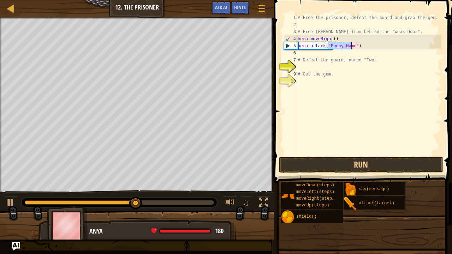
click at [342, 54] on div "# Free the prisoner, defeat the guard and grab the gem. # Free [PERSON_NAME] fr…" at bounding box center [368, 91] width 145 height 155
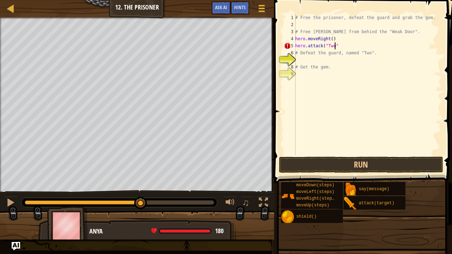
scroll to position [3, 3]
click at [375, 160] on button "Run" at bounding box center [361, 165] width 165 height 16
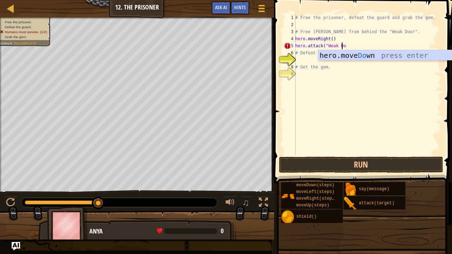
scroll to position [3, 4]
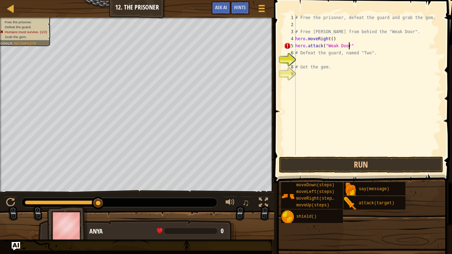
type textarea "hero.attack("Weak Door")"
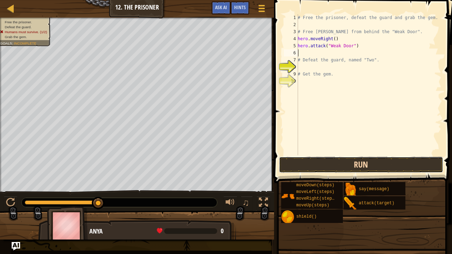
click at [339, 167] on button "Run" at bounding box center [361, 165] width 165 height 16
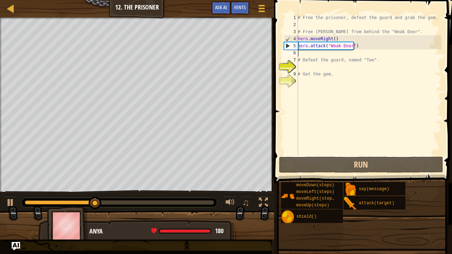
type textarea "h"
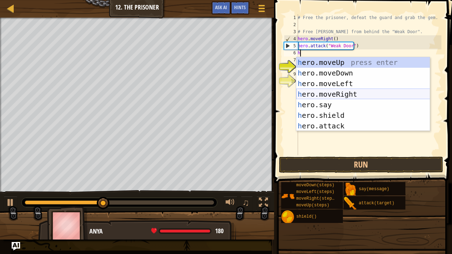
click at [328, 90] on div "h ero.moveUp press enter h ero.moveDown press enter h ero.moveLeft press enter …" at bounding box center [363, 104] width 134 height 95
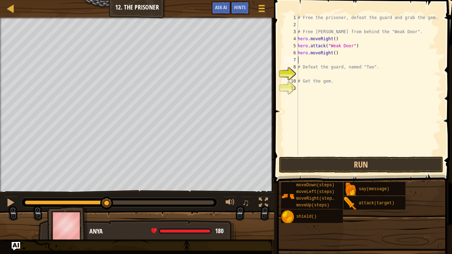
click at [333, 53] on div "# Free the prisoner, defeat the guard and grab the gem. # Free [PERSON_NAME] fr…" at bounding box center [368, 91] width 145 height 155
type textarea "hero.moveRight(2)"
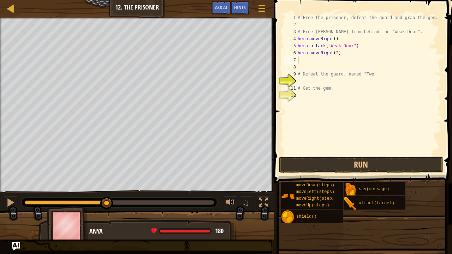
type textarea "h"
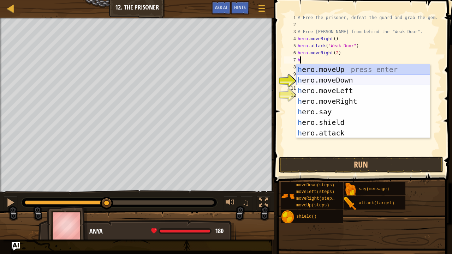
click at [309, 80] on div "h ero.moveUp press enter h ero.moveDown press enter h ero.moveLeft press enter …" at bounding box center [363, 111] width 134 height 95
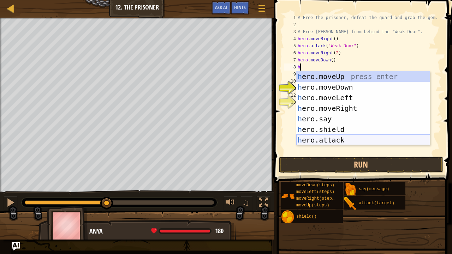
click at [331, 137] on div "h ero.moveUp press enter h ero.moveDown press enter h ero.moveLeft press enter …" at bounding box center [363, 118] width 134 height 95
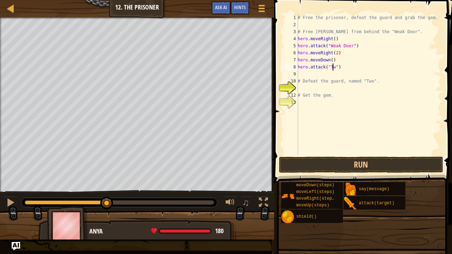
scroll to position [3, 3]
type textarea "hero.attack("Two")"
click at [299, 72] on div "# Free the prisoner, defeat the guard and grab the gem. # Free [PERSON_NAME] fr…" at bounding box center [368, 91] width 145 height 155
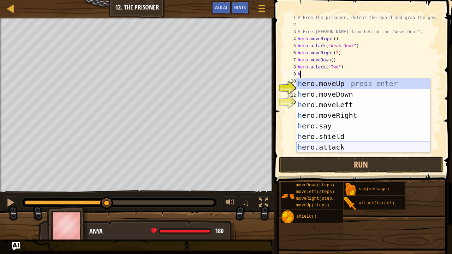
click at [321, 148] on div "h ero.moveUp press enter h ero.moveDown press enter h ero.moveLeft press enter …" at bounding box center [363, 125] width 134 height 95
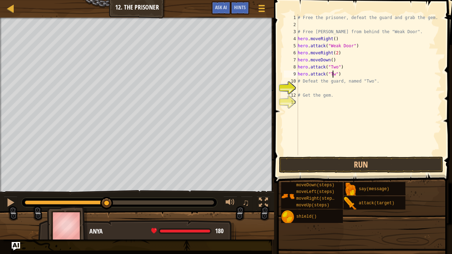
scroll to position [3, 3]
click at [333, 161] on button "Run" at bounding box center [361, 165] width 165 height 16
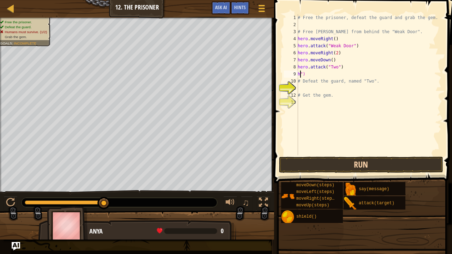
scroll to position [3, 0]
click at [353, 68] on div "# Free the prisoner, defeat the guard and grab the gem. # Free [PERSON_NAME] fr…" at bounding box center [368, 91] width 145 height 155
type textarea "h"
click at [306, 74] on div "# Free the prisoner, defeat the guard and grab the gem. # Free [PERSON_NAME] fr…" at bounding box center [368, 91] width 145 height 155
type textarea "h"
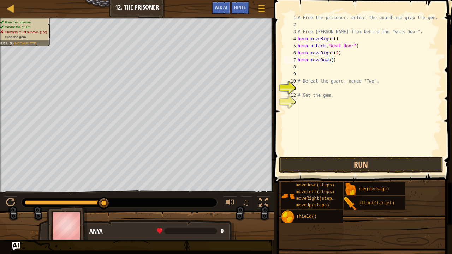
click at [333, 62] on div "# Free the prisoner, defeat the guard and grab the gem. # Free [PERSON_NAME] fr…" at bounding box center [368, 91] width 145 height 155
type textarea "h"
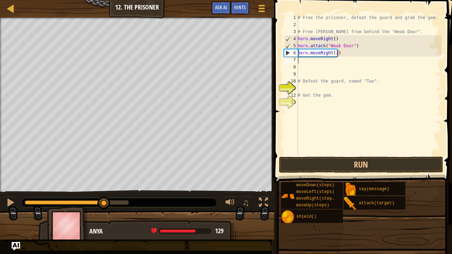
click at [335, 54] on div "# Free the prisoner, defeat the guard and grab the gem. # Free [PERSON_NAME] fr…" at bounding box center [368, 91] width 145 height 155
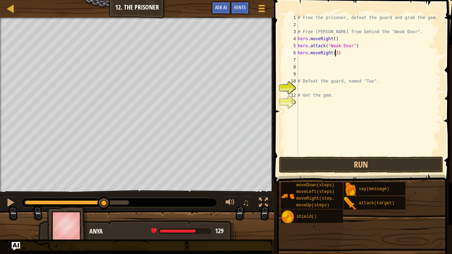
type textarea "hero.moveRight(3)"
click at [301, 60] on div "# Free the prisoner, defeat the guard and grab the gem. # Free [PERSON_NAME] fr…" at bounding box center [368, 91] width 145 height 155
type textarea "d"
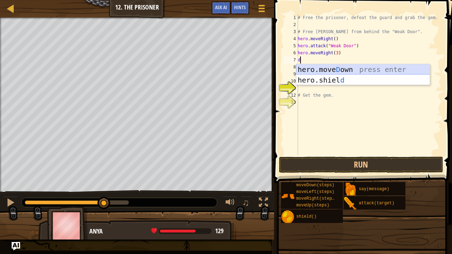
click at [315, 68] on div "hero.[PERSON_NAME] own press enter hero.[PERSON_NAME] d press enter" at bounding box center [363, 85] width 134 height 42
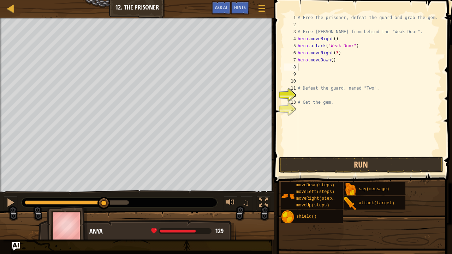
click at [330, 60] on div "# Free the prisoner, defeat the guard and grab the gem. # Free [PERSON_NAME] fr…" at bounding box center [368, 91] width 145 height 155
type textarea "hero.moveDown(2)"
click at [302, 67] on div "# Free the prisoner, defeat the guard and grab the gem. # Free [PERSON_NAME] fr…" at bounding box center [368, 91] width 145 height 155
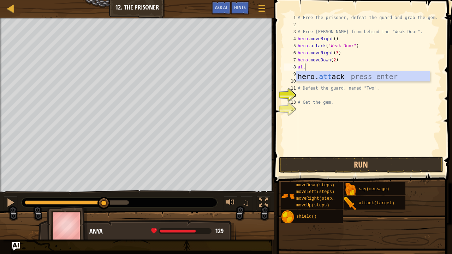
scroll to position [3, 0]
click at [311, 74] on div "hero. [PERSON_NAME] press enter" at bounding box center [363, 87] width 134 height 32
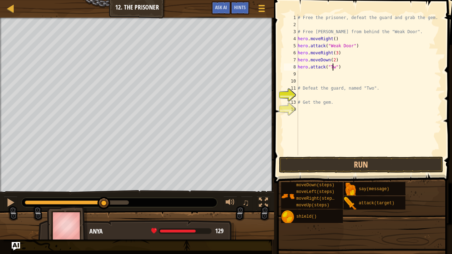
scroll to position [3, 3]
type textarea "hero.attack("Two")"
click at [297, 71] on div "9" at bounding box center [291, 74] width 14 height 7
type textarea "h"
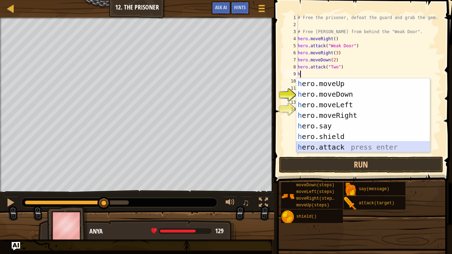
drag, startPoint x: 334, startPoint y: 147, endPoint x: 319, endPoint y: 145, distance: 15.2
drag, startPoint x: 319, startPoint y: 145, endPoint x: 311, endPoint y: 147, distance: 8.6
click at [311, 147] on div "h ero.moveUp press enter h ero.moveDown press enter h ero.moveLeft press enter …" at bounding box center [363, 125] width 134 height 95
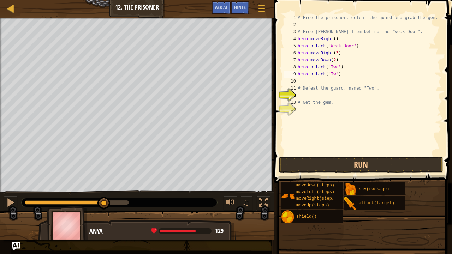
scroll to position [3, 3]
type textarea "hero.attack("Two")"
click at [335, 166] on button "Run" at bounding box center [361, 165] width 165 height 16
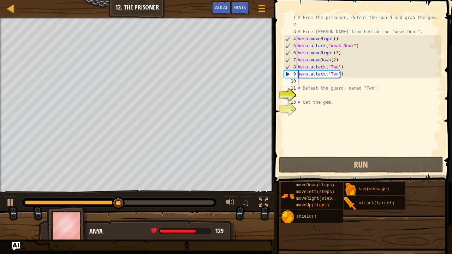
click at [300, 81] on div "# Free the prisoner, defeat the guard and grab the gem. # Free [PERSON_NAME] fr…" at bounding box center [368, 91] width 145 height 155
type textarea "h"
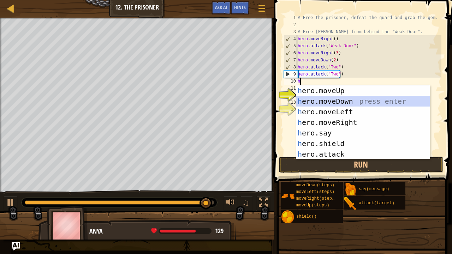
click at [337, 97] on div "h ero.moveUp press enter h ero.moveDown press enter h ero.moveLeft press enter …" at bounding box center [363, 132] width 134 height 95
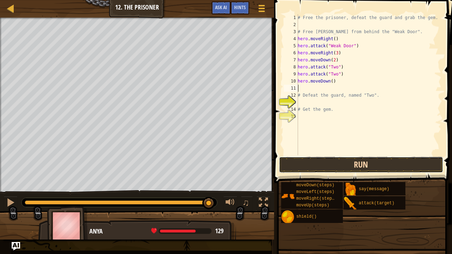
click at [344, 162] on button "Run" at bounding box center [361, 165] width 165 height 16
